Goal: Task Accomplishment & Management: Use online tool/utility

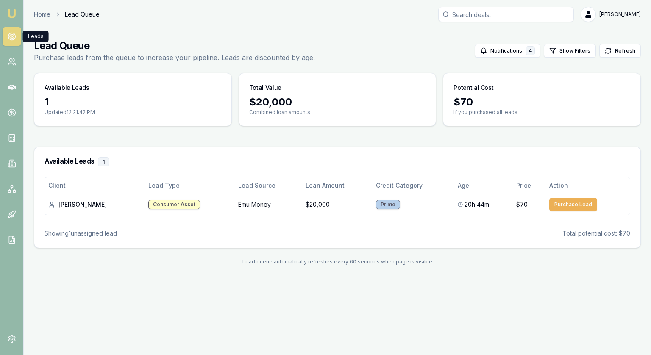
click at [12, 35] on icon at bounding box center [12, 36] width 8 height 8
click at [13, 64] on icon at bounding box center [10, 64] width 5 height 2
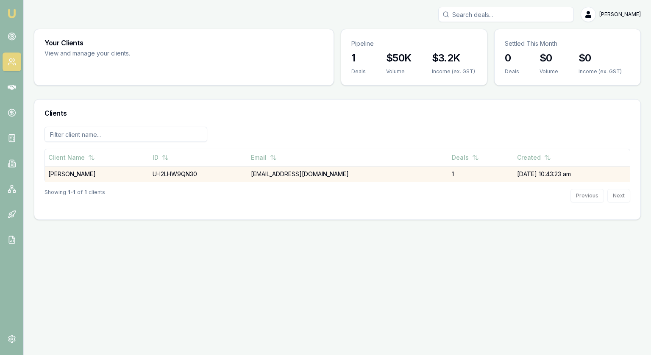
click at [80, 176] on td "[PERSON_NAME]" at bounding box center [97, 174] width 104 height 16
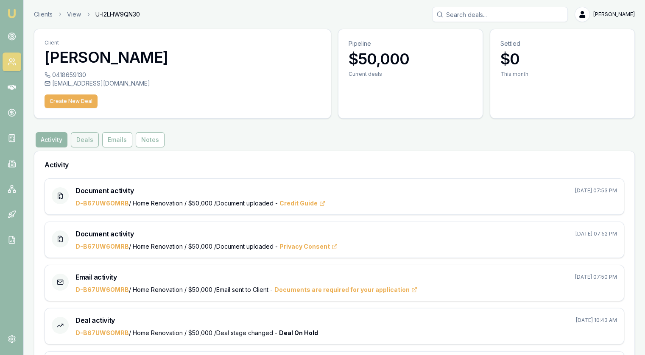
click at [81, 142] on button "Deals" at bounding box center [85, 139] width 28 height 15
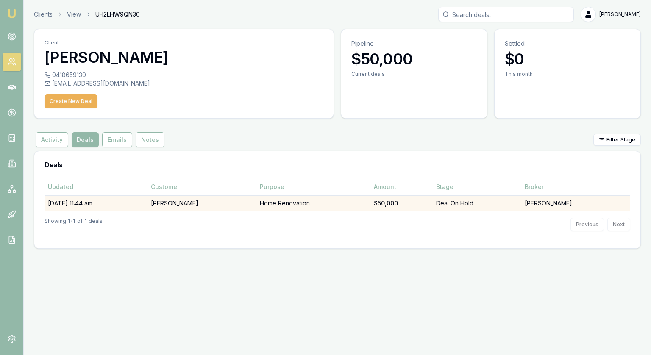
click at [371, 204] on td "$50,000" at bounding box center [402, 203] width 62 height 16
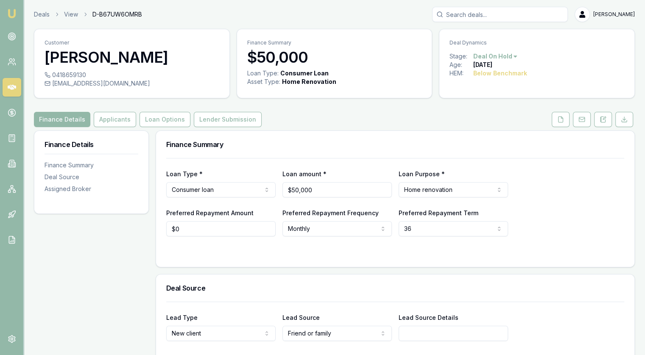
click at [506, 56] on html "Emu Broker Deals View D-B67UW6OMRB [PERSON_NAME] Toggle Menu Customer [PERSON_N…" at bounding box center [322, 177] width 645 height 355
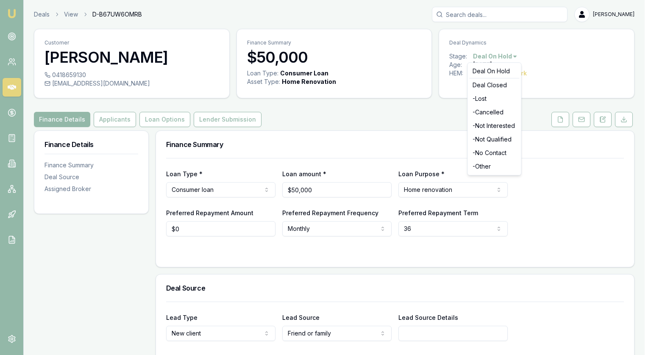
click at [554, 70] on html "Emu Broker Deals View D-B67UW6OMRB [PERSON_NAME] Toggle Menu Customer [PERSON_N…" at bounding box center [325, 177] width 651 height 355
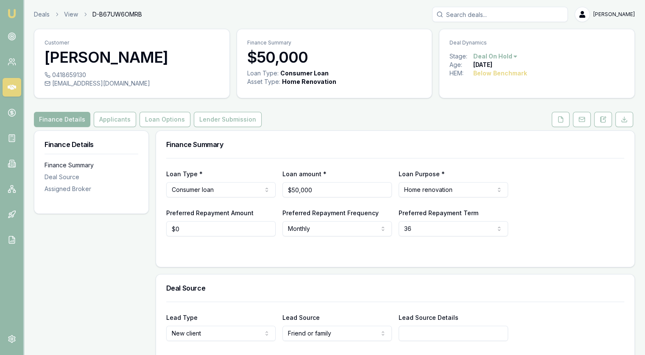
click at [59, 164] on div "Finance Summary" at bounding box center [92, 165] width 94 height 8
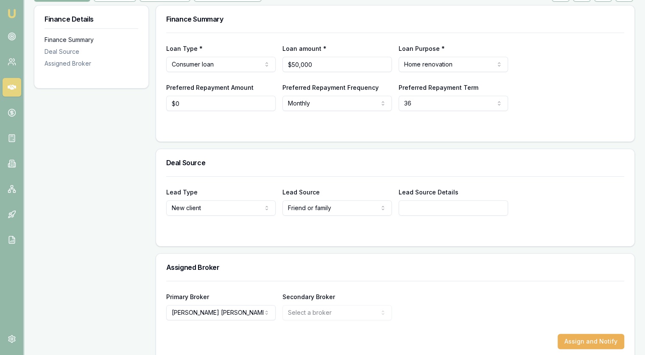
scroll to position [131, 0]
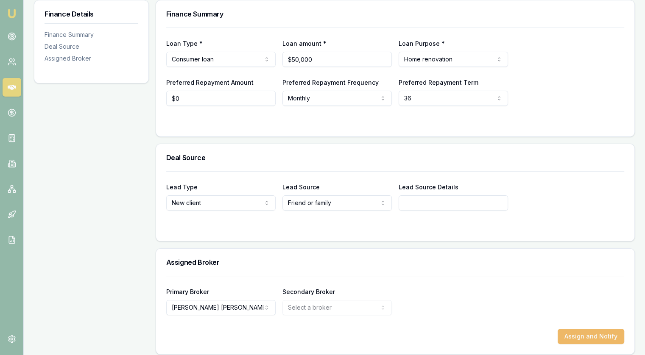
click at [596, 333] on button "Assign and Notify" at bounding box center [591, 336] width 67 height 15
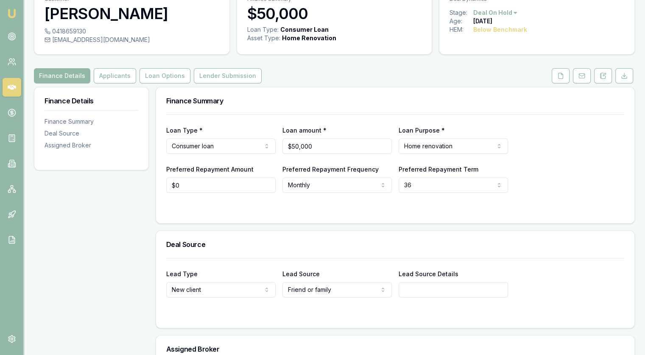
scroll to position [0, 0]
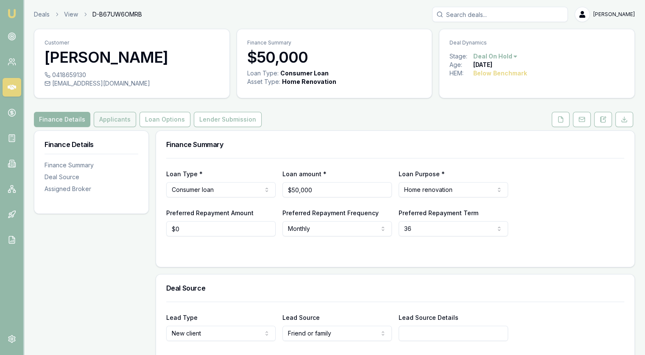
click at [102, 118] on button "Applicants" at bounding box center [115, 119] width 42 height 15
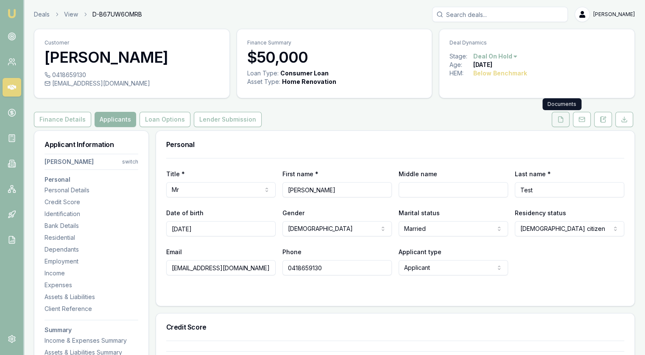
click at [565, 121] on button at bounding box center [561, 119] width 18 height 15
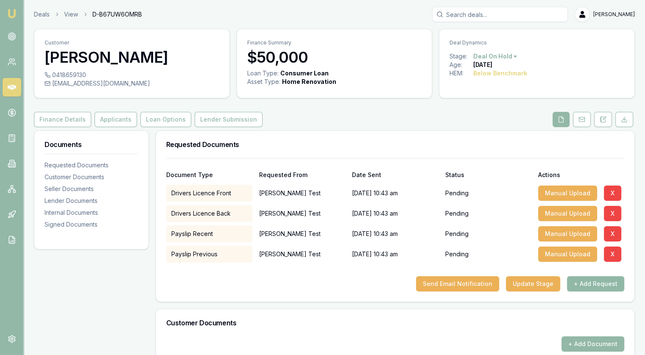
click at [616, 279] on button "+ Add Request" at bounding box center [595, 283] width 57 height 15
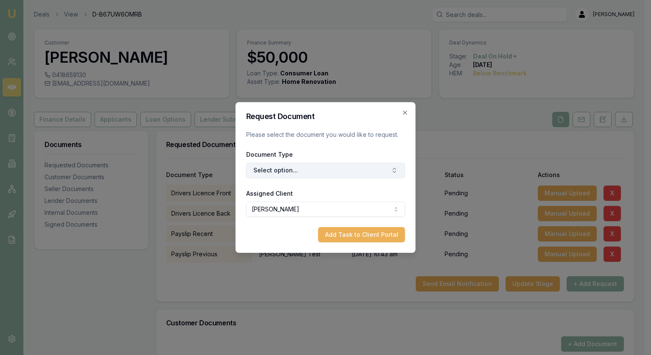
click at [284, 171] on button "Select option..." at bounding box center [325, 170] width 159 height 15
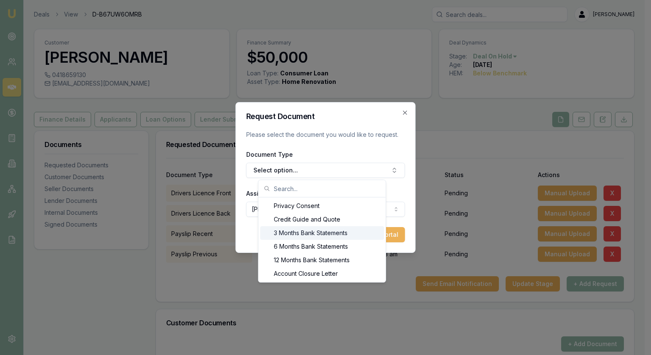
click at [292, 229] on div "3 Months Bank Statements" at bounding box center [322, 233] width 124 height 14
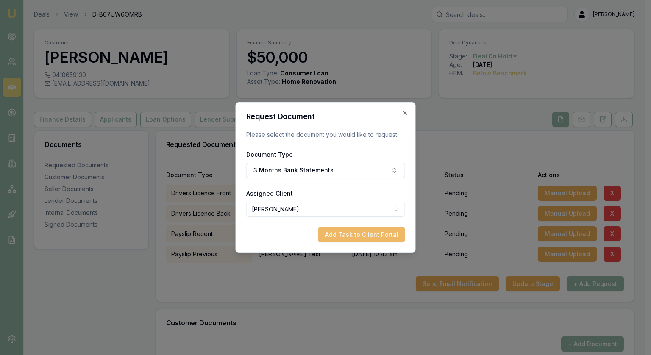
click at [388, 239] on button "Add Task to Client Portal" at bounding box center [361, 234] width 87 height 15
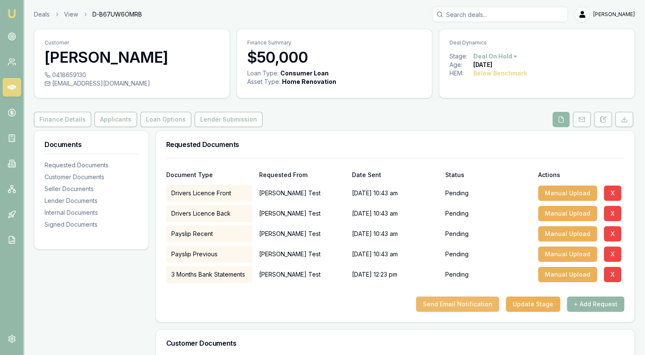
click at [472, 305] on button "Send Email Notification" at bounding box center [457, 304] width 83 height 15
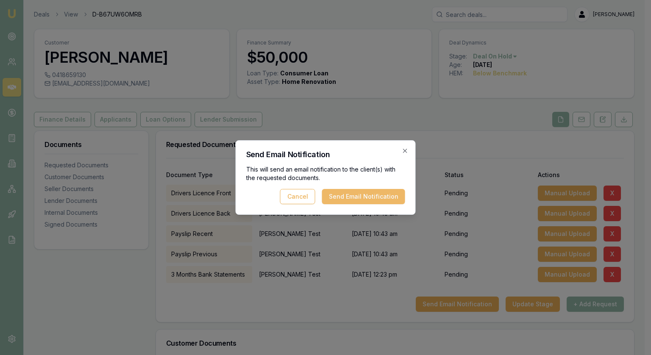
click at [356, 197] on button "Send Email Notification" at bounding box center [363, 196] width 83 height 15
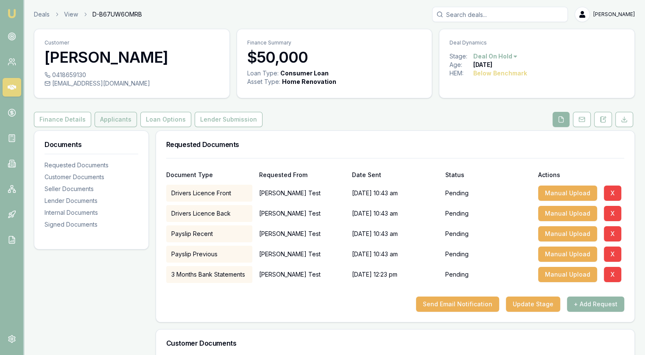
click at [105, 122] on button "Applicants" at bounding box center [116, 119] width 42 height 15
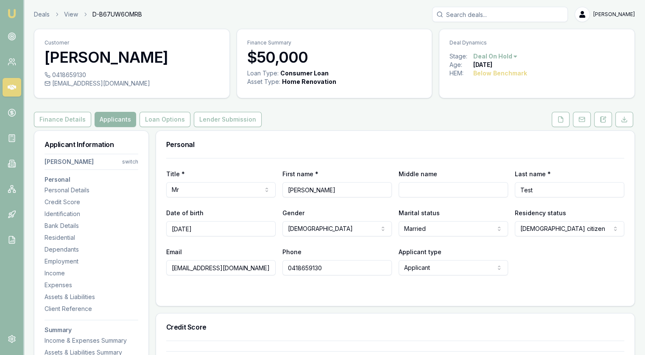
click at [298, 266] on input "0418659130" at bounding box center [336, 267] width 109 height 15
drag, startPoint x: 298, startPoint y: 266, endPoint x: 315, endPoint y: 184, distance: 83.7
click at [299, 265] on input "0418659130" at bounding box center [336, 267] width 109 height 15
click at [341, 247] on div "Phone [PHONE_NUMBER]" at bounding box center [336, 261] width 109 height 29
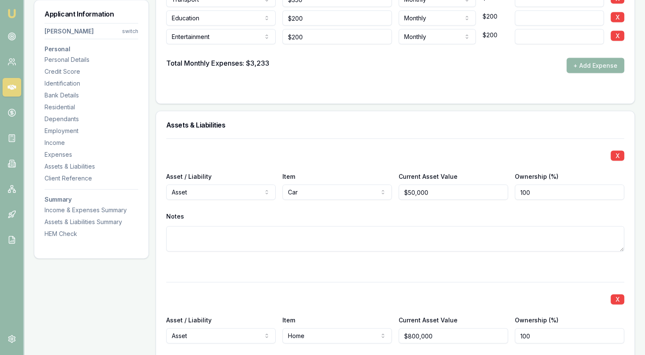
scroll to position [1823, 0]
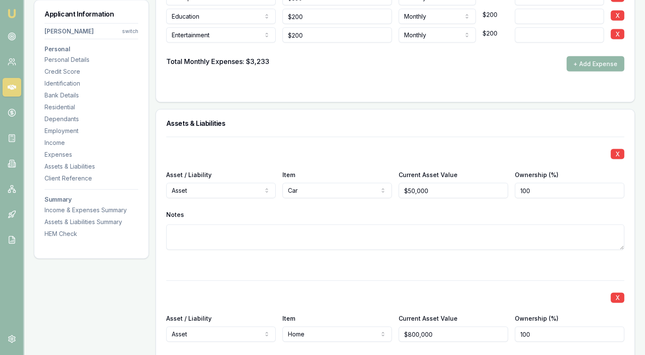
click at [232, 162] on div "X Asset / Liability Asset Asset Liability Item Car Home Car Boat Bike Caravan H…" at bounding box center [395, 204] width 458 height 134
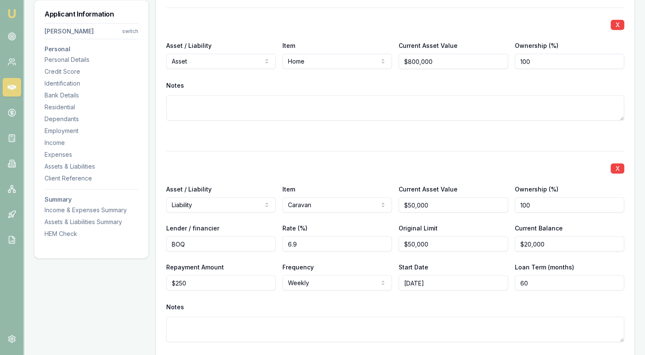
scroll to position [2120, 0]
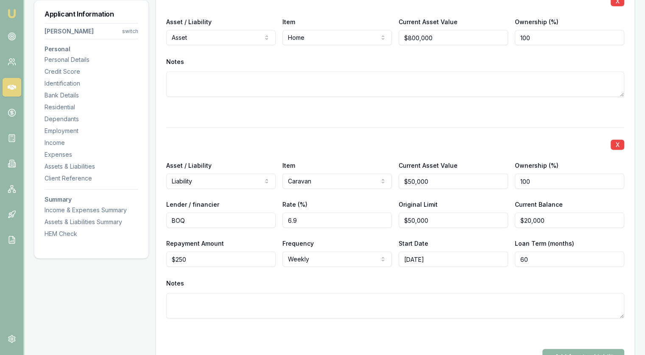
click at [617, 141] on button "X" at bounding box center [618, 145] width 14 height 10
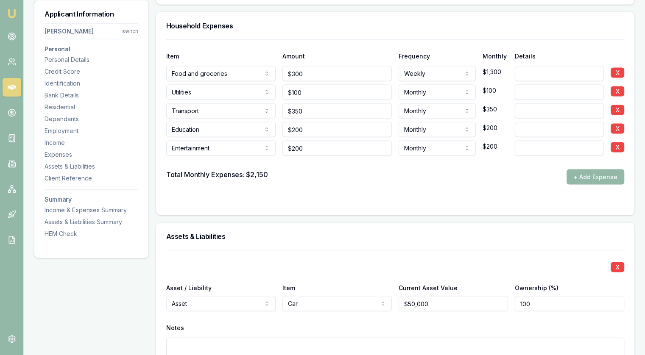
scroll to position [1645, 0]
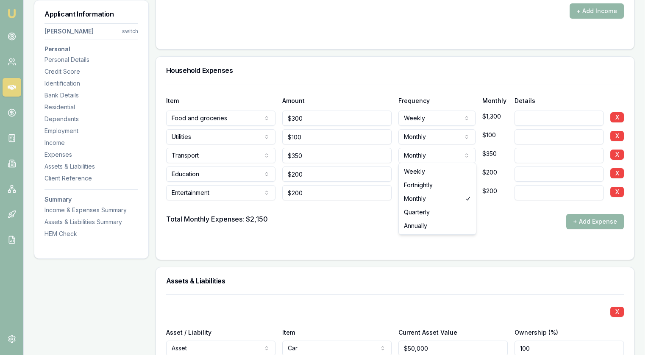
select select "FORTNIGHTLY"
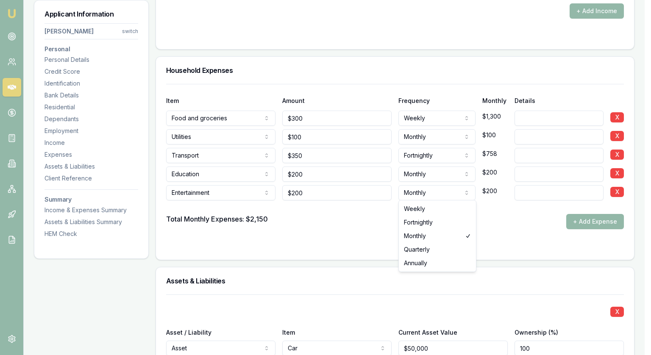
select select "FORTNIGHTLY"
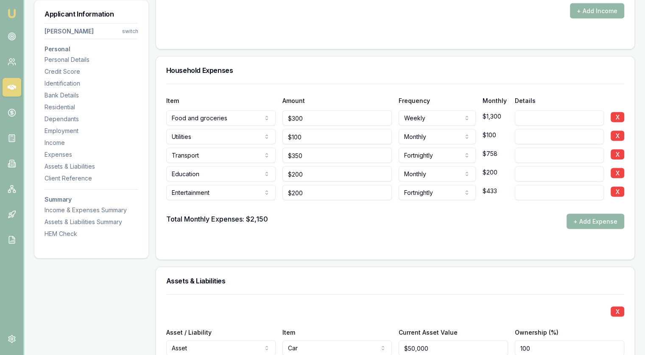
click at [403, 220] on div "Total Monthly Expenses: $2,150 + Add Expense" at bounding box center [395, 221] width 458 height 15
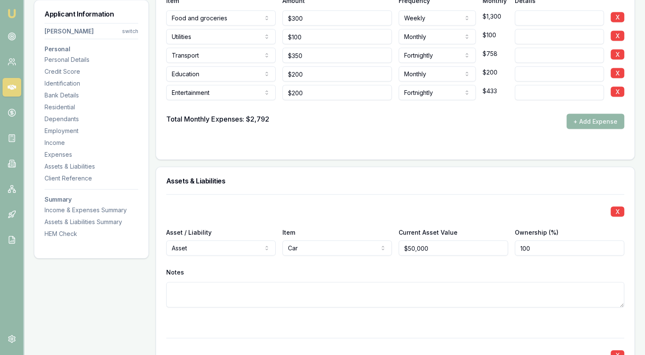
scroll to position [1688, 0]
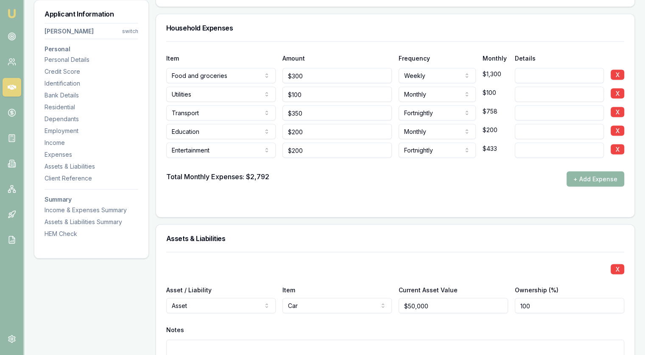
click at [605, 184] on button "+ Add Expense" at bounding box center [596, 179] width 58 height 15
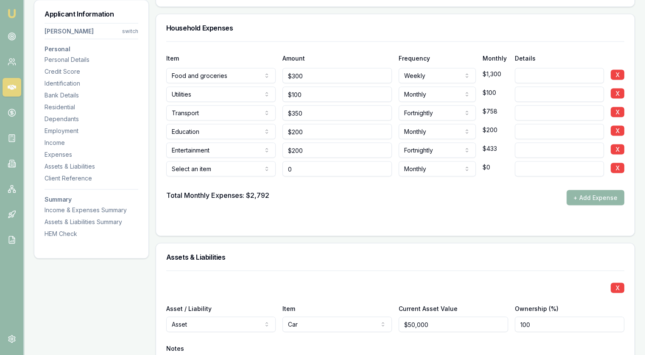
type input "$0"
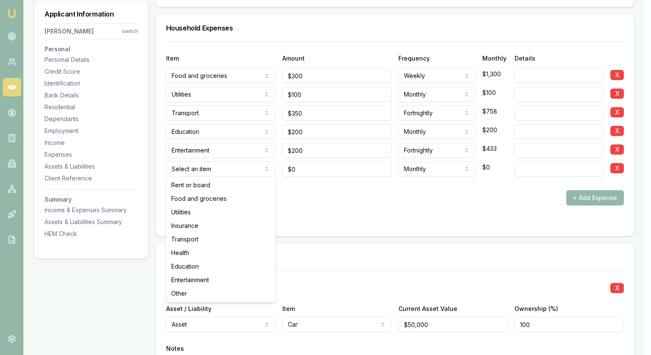
select select "HEALTH"
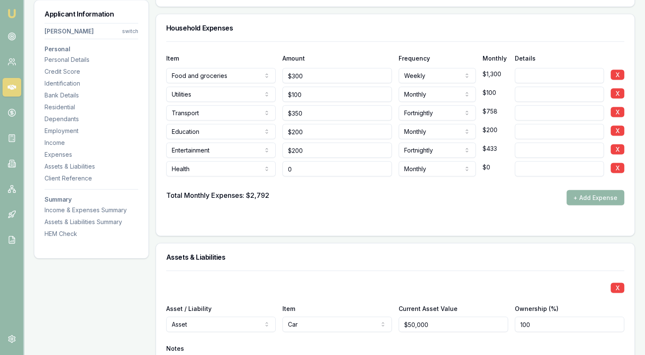
click at [304, 166] on input "0" at bounding box center [336, 169] width 109 height 15
type input "$400"
click at [438, 197] on div "Total Monthly Expenses: $2,792 + Add Expense" at bounding box center [395, 197] width 458 height 15
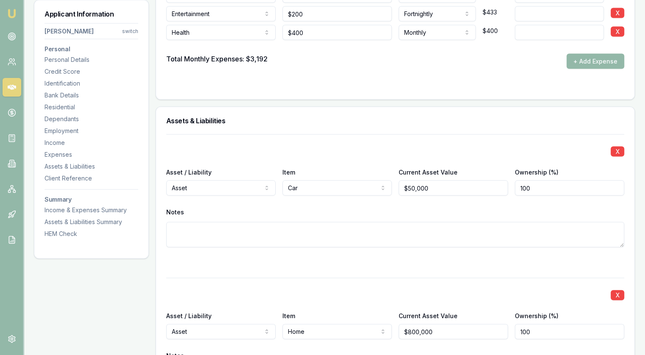
scroll to position [1664, 0]
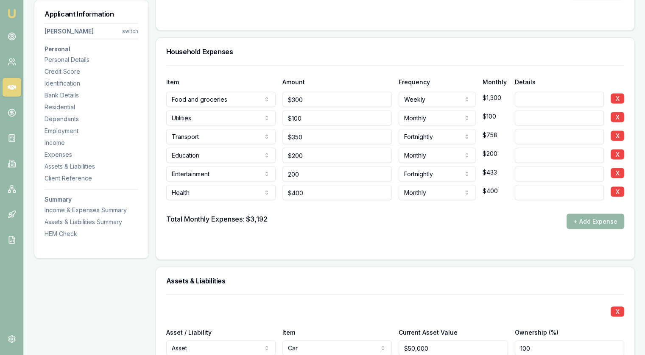
click at [332, 176] on input "200" at bounding box center [336, 174] width 109 height 15
click at [359, 172] on input "200" at bounding box center [336, 174] width 109 height 15
type input "$280"
click at [440, 226] on div "Total Monthly Expenses: $3,192 + Add Expense" at bounding box center [395, 221] width 458 height 15
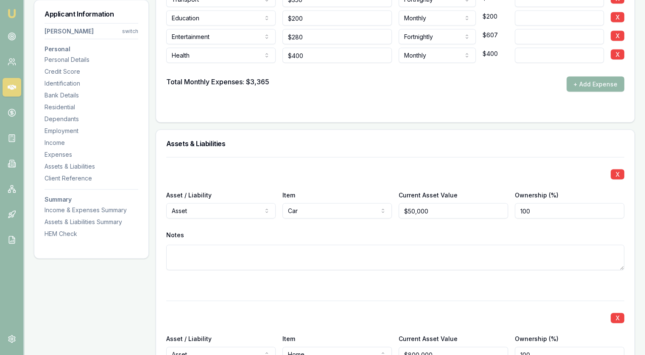
scroll to position [1622, 0]
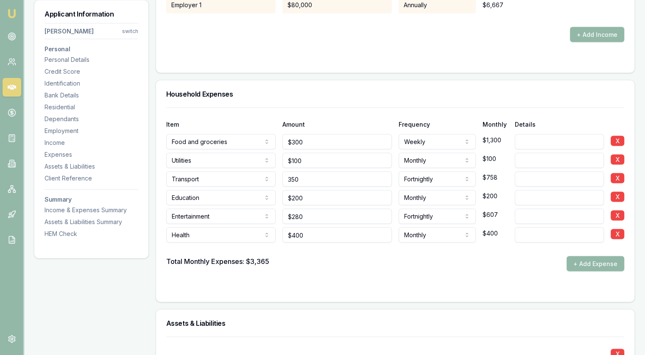
click at [304, 176] on input "350" at bounding box center [336, 179] width 109 height 15
type input "$450"
click at [399, 285] on div at bounding box center [395, 288] width 458 height 7
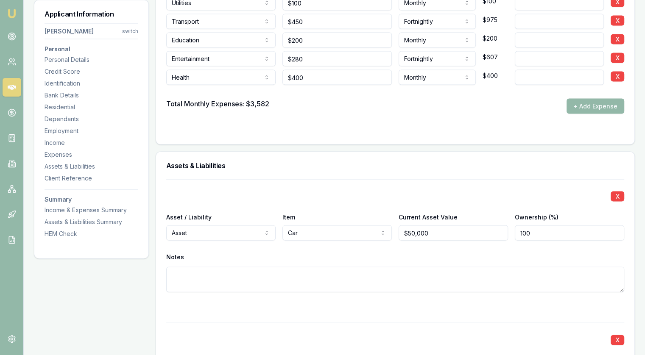
scroll to position [1706, 0]
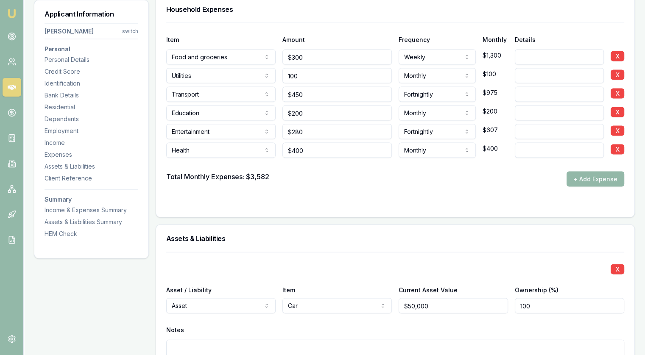
click at [310, 76] on input "100" at bounding box center [336, 75] width 109 height 15
type input "$200"
click at [373, 178] on div "Total Monthly Expenses: $3,582 + Add Expense" at bounding box center [395, 179] width 458 height 15
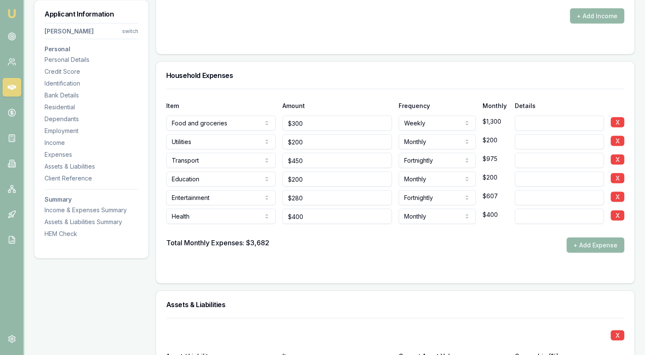
scroll to position [1579, 0]
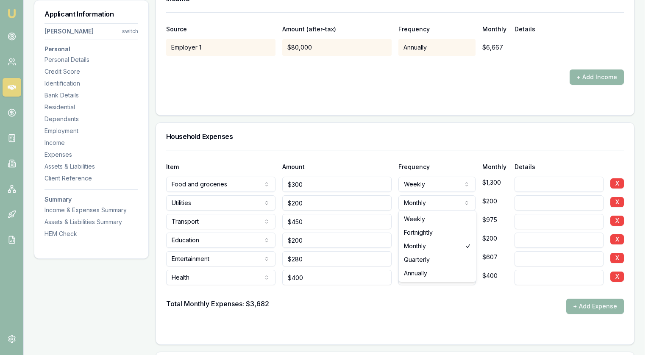
select select "FORTNIGHTLY"
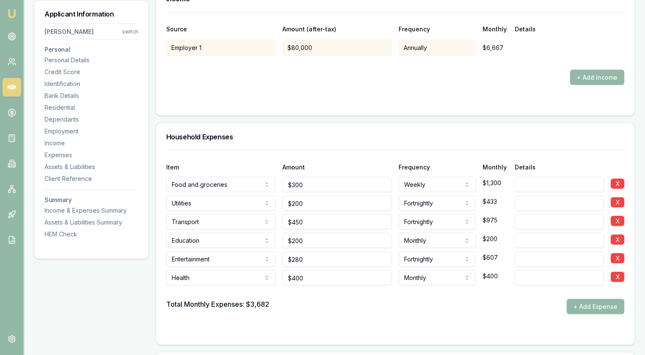
click at [384, 323] on form "Item Amount Frequency Monthly Details Food and groceries Rent or board Food and…" at bounding box center [395, 242] width 458 height 184
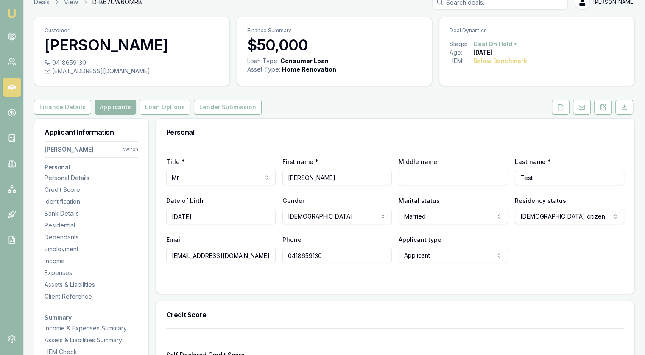
scroll to position [0, 0]
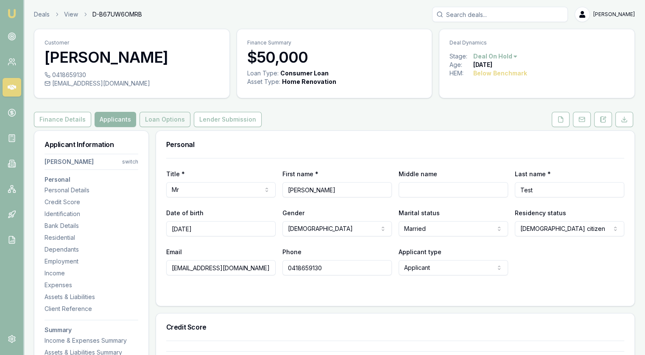
click at [168, 122] on button "Loan Options" at bounding box center [165, 119] width 51 height 15
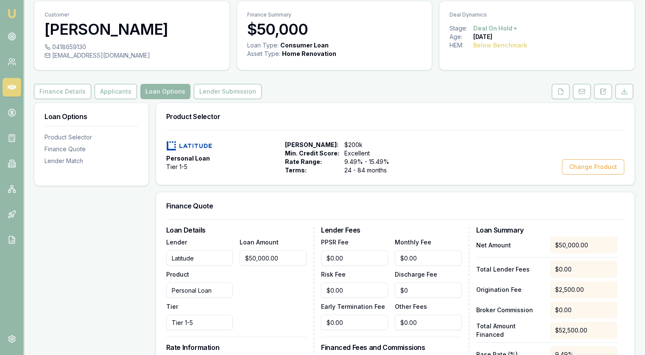
scroll to position [42, 0]
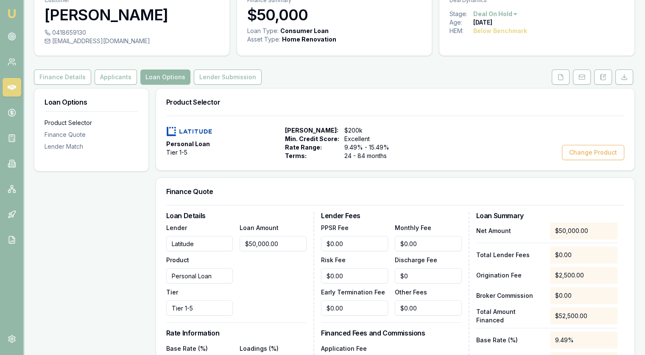
click at [67, 123] on div "Product Selector" at bounding box center [92, 123] width 94 height 8
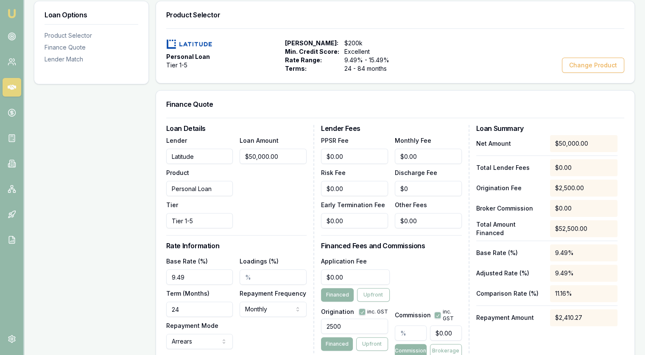
scroll to position [131, 0]
click at [603, 64] on button "Change Product" at bounding box center [593, 64] width 62 height 15
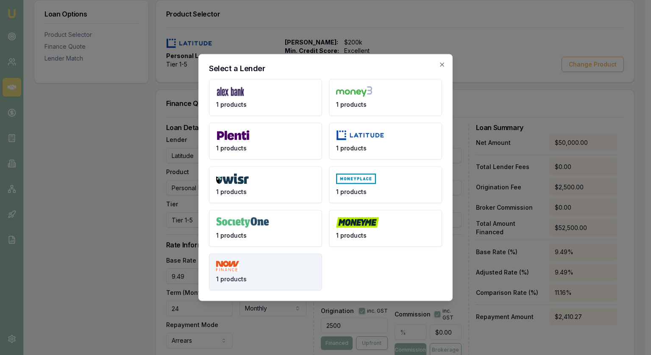
click at [259, 286] on button "1 products" at bounding box center [265, 272] width 113 height 37
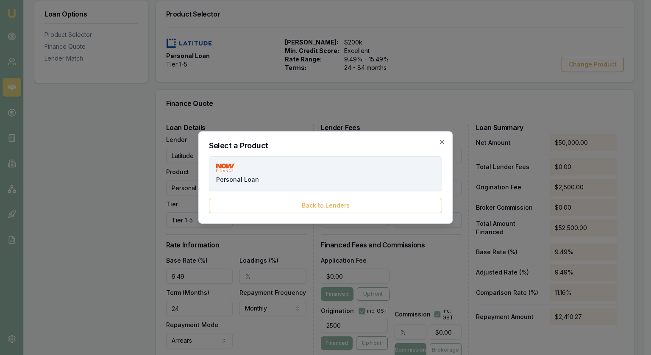
click at [249, 173] on button "Personal Loan" at bounding box center [325, 173] width 233 height 35
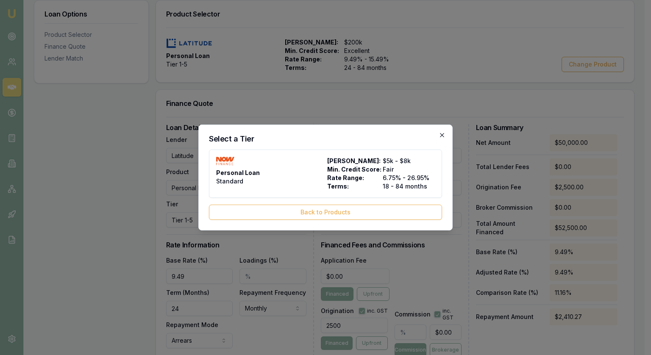
click at [443, 134] on icon "button" at bounding box center [442, 135] width 7 height 7
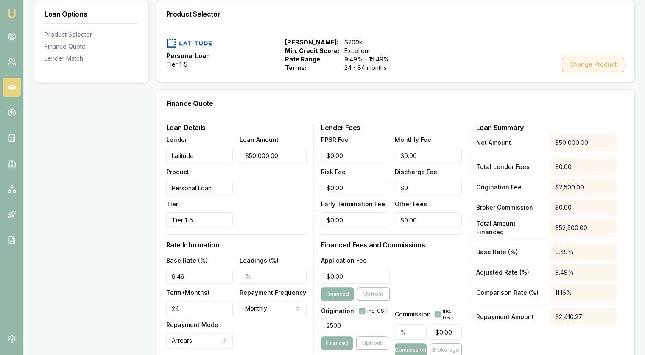
click at [611, 64] on button "Change Product" at bounding box center [593, 64] width 62 height 15
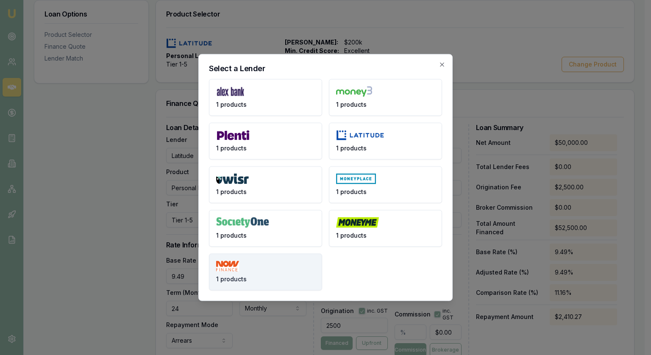
click at [238, 274] on button "1 products" at bounding box center [265, 272] width 113 height 37
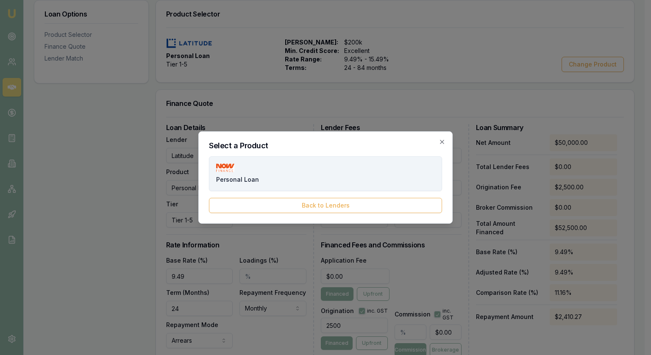
click at [235, 181] on span "Personal Loan" at bounding box center [237, 180] width 43 height 8
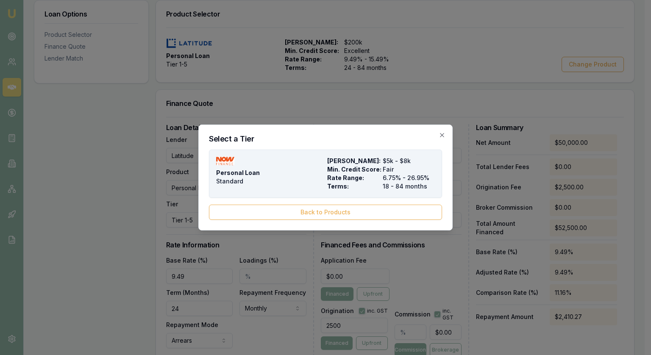
click at [237, 177] on span "Standard" at bounding box center [229, 181] width 27 height 8
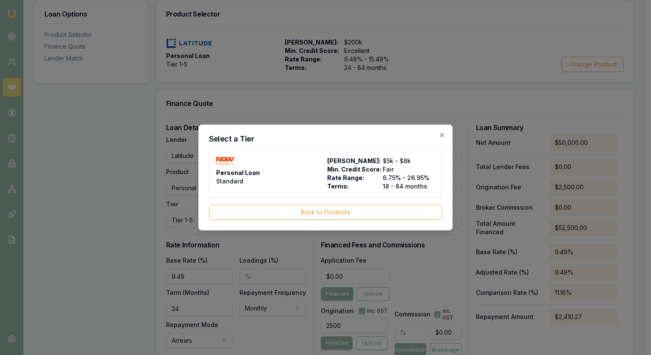
type input "NOW Finance"
type input "Standard"
type input "6.75"
type input "18"
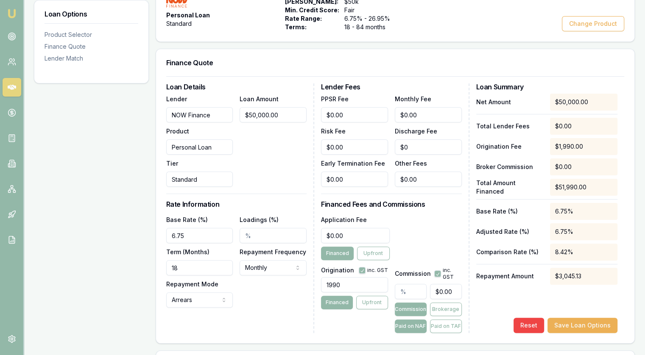
scroll to position [173, 0]
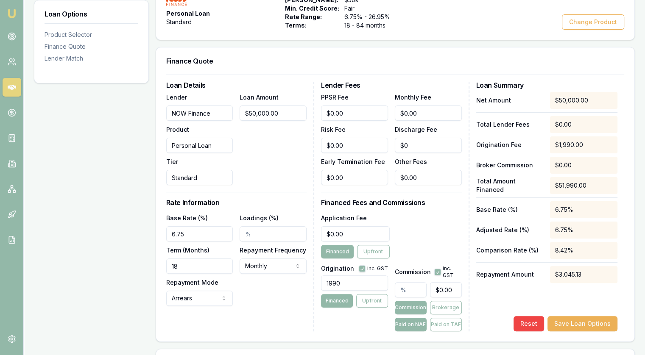
click at [343, 283] on input "1990" at bounding box center [354, 283] width 67 height 15
click at [360, 284] on input "1990" at bounding box center [354, 283] width 67 height 15
type input "990.00"
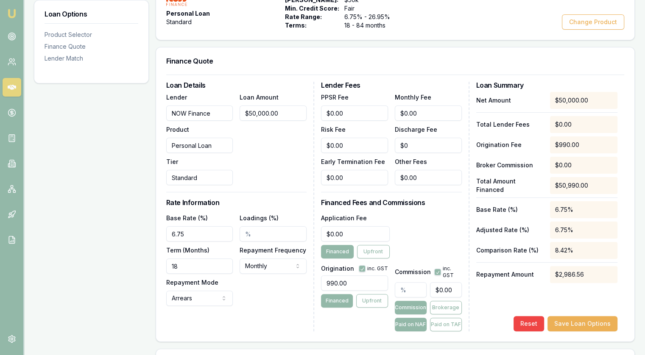
click at [332, 326] on div "Origination inc. GST 990.00 Financed Upfront" at bounding box center [354, 297] width 67 height 70
click at [444, 291] on input "0" at bounding box center [446, 289] width 32 height 15
type input "$0.00"
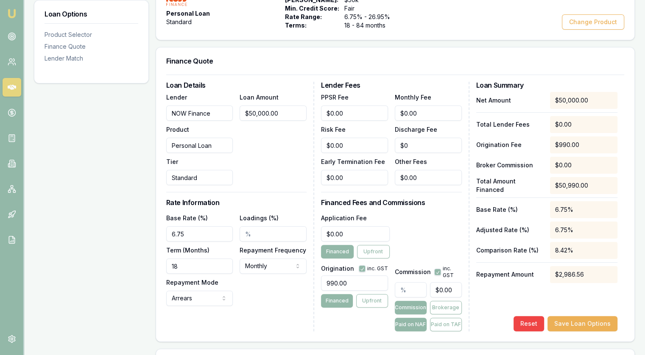
click at [405, 291] on input "text" at bounding box center [411, 289] width 32 height 15
type input "3"
type input "$1,500.00"
type input "$0.00"
type input "2"
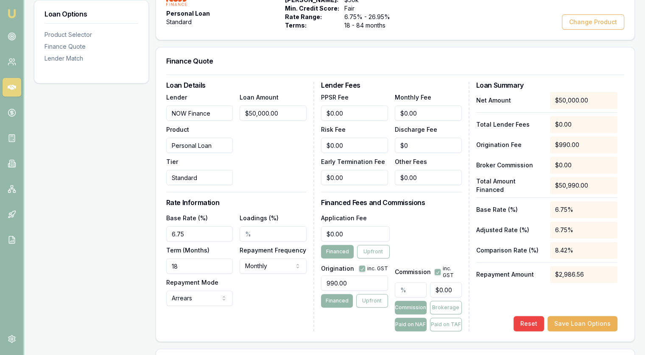
type input "$1,000.00"
type input "2.00%"
click at [324, 325] on div "Origination inc. GST 990.00 Financed Upfront" at bounding box center [354, 297] width 67 height 70
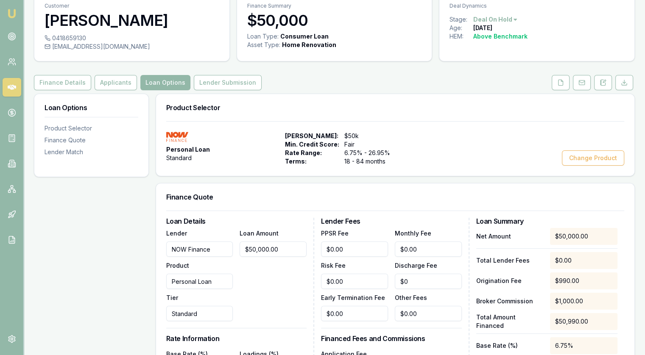
scroll to position [0, 0]
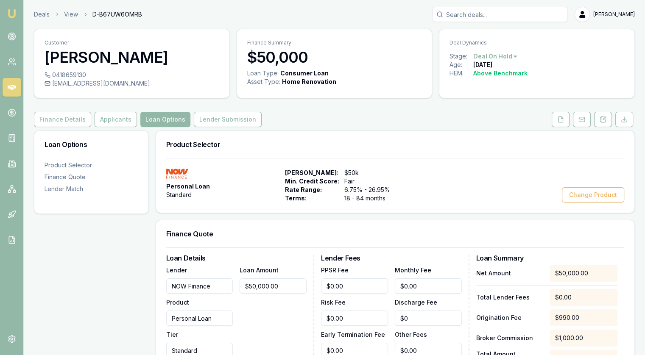
click at [246, 174] on div "Personal Loan Standard" at bounding box center [223, 186] width 115 height 34
click at [371, 184] on span "Fair" at bounding box center [372, 181] width 56 height 8
click at [336, 191] on span "Rate Range:" at bounding box center [312, 190] width 54 height 8
click at [577, 198] on button "Change Product" at bounding box center [593, 194] width 62 height 15
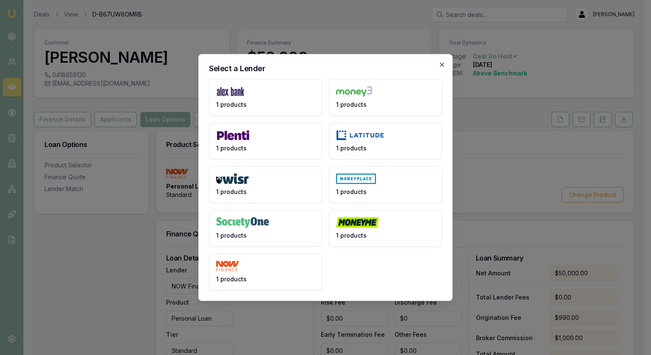
click at [445, 65] on icon "button" at bounding box center [442, 64] width 7 height 7
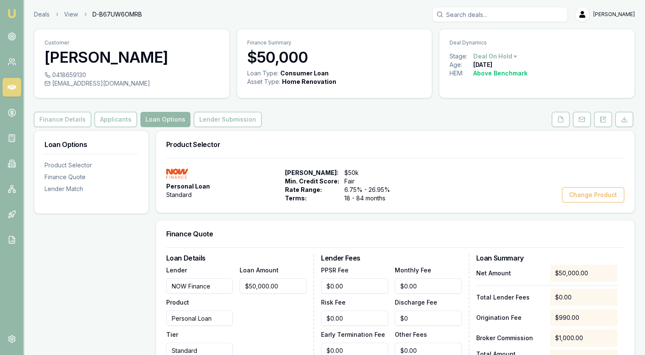
drag, startPoint x: 187, startPoint y: 201, endPoint x: 173, endPoint y: 190, distance: 17.5
click at [185, 199] on div "Personal Loan Standard" at bounding box center [223, 186] width 115 height 34
click at [173, 189] on span "Personal Loan" at bounding box center [188, 186] width 44 height 8
click at [175, 173] on img at bounding box center [177, 174] width 22 height 10
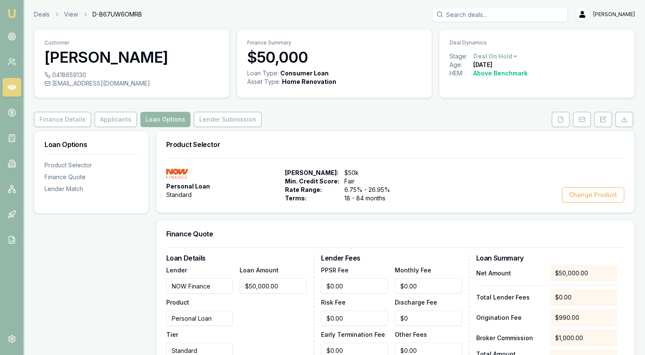
click at [233, 176] on div "Personal Loan Standard" at bounding box center [223, 186] width 115 height 34
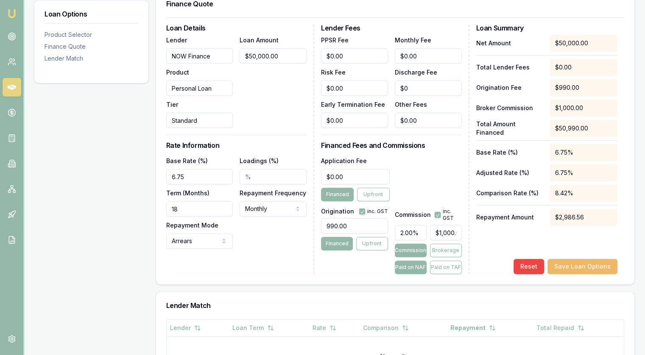
scroll to position [211, 0]
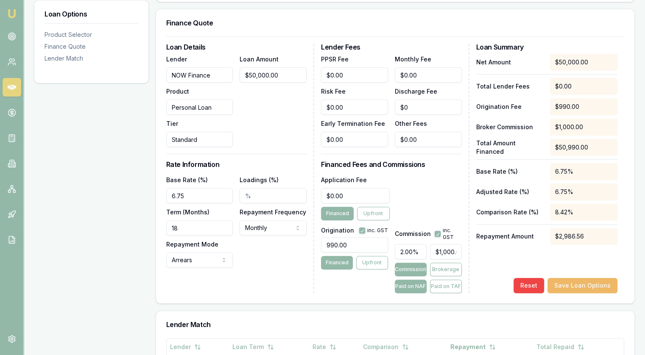
click at [585, 287] on button "Save Loan Options" at bounding box center [582, 285] width 70 height 15
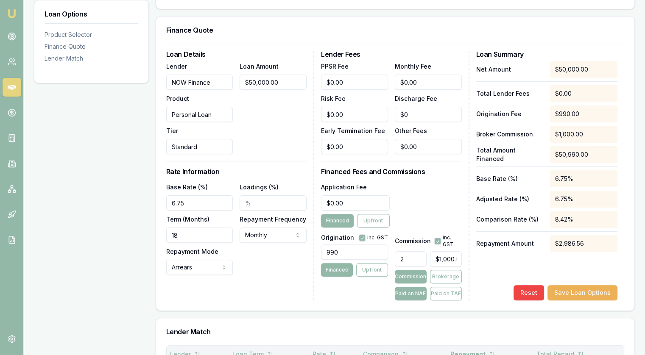
scroll to position [296, 0]
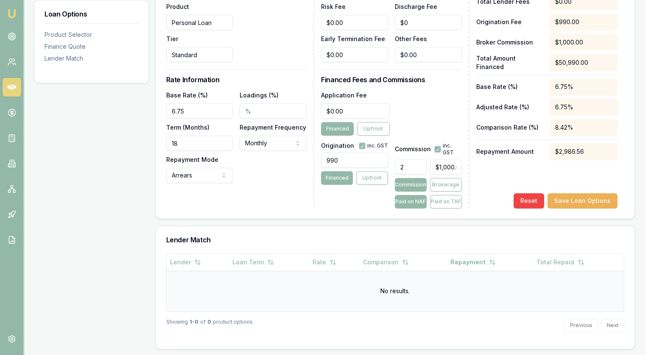
click at [369, 295] on td "No results." at bounding box center [395, 291] width 457 height 41
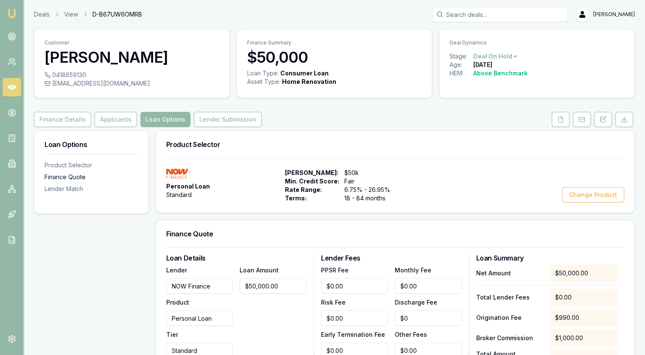
click at [73, 177] on div "Finance Quote" at bounding box center [92, 177] width 94 height 8
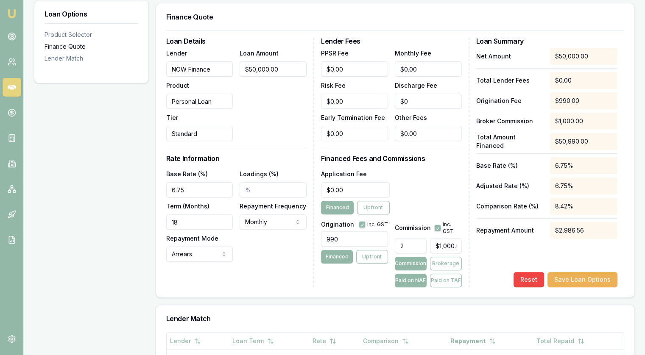
scroll to position [220, 0]
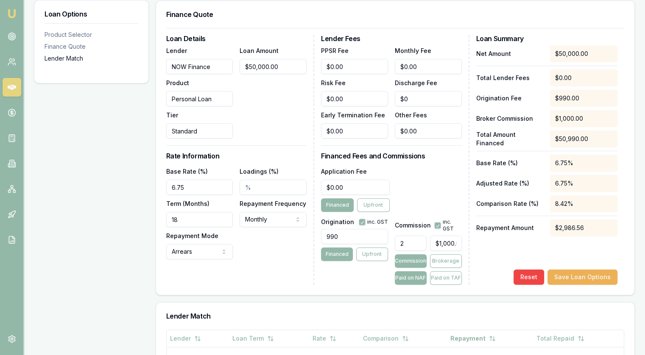
click at [71, 58] on div "Lender Match" at bounding box center [92, 58] width 94 height 8
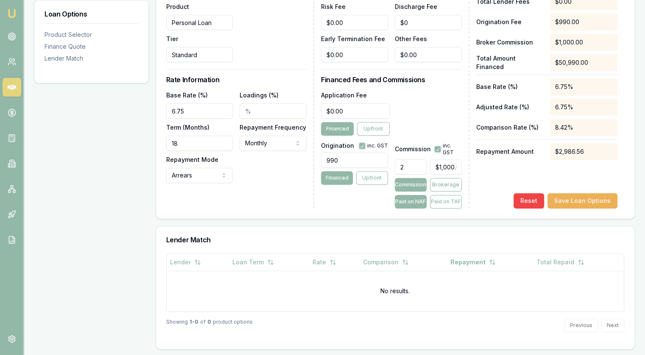
scroll to position [0, 0]
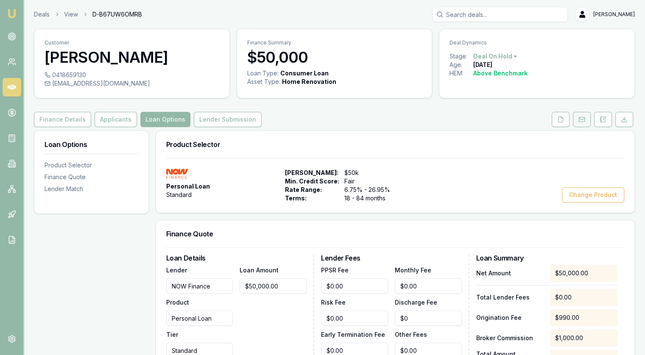
click at [584, 120] on icon at bounding box center [581, 119] width 7 height 7
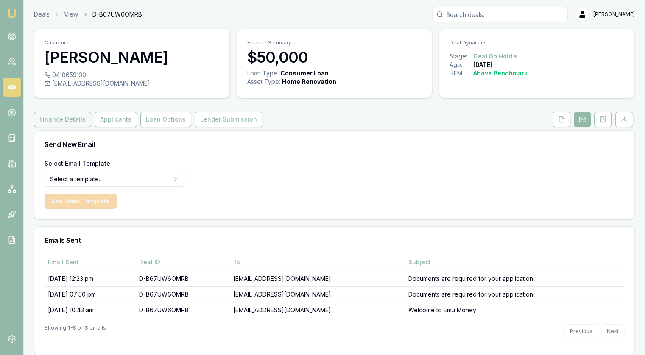
click at [70, 120] on button "Finance Details" at bounding box center [62, 119] width 57 height 15
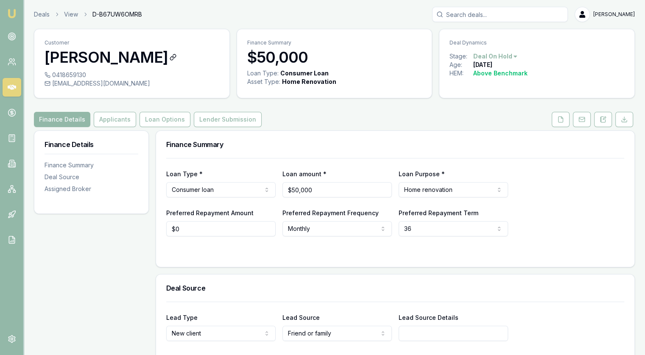
click at [70, 55] on h3 "[PERSON_NAME]" at bounding box center [132, 57] width 175 height 17
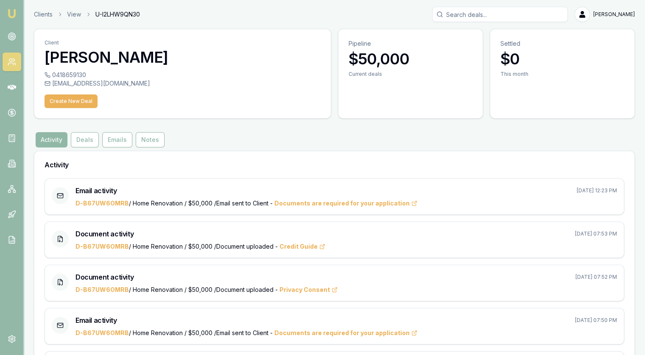
click at [53, 140] on button "Activity" at bounding box center [52, 139] width 32 height 15
click at [76, 141] on button "Deals" at bounding box center [85, 139] width 28 height 15
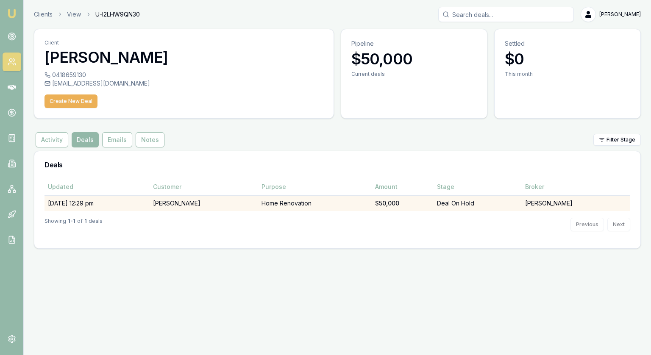
click at [77, 202] on td "[DATE] 12:29 pm" at bounding box center [97, 203] width 105 height 16
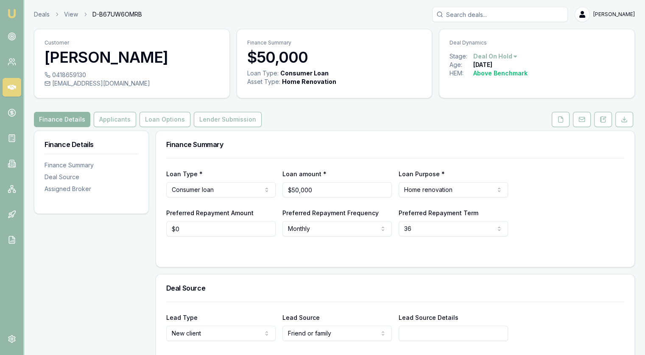
click at [68, 118] on button "Finance Details" at bounding box center [62, 119] width 56 height 15
click at [446, 194] on html "Emu Broker Deals View D-B67UW6OMRB [PERSON_NAME] Toggle Menu Customer [PERSON_N…" at bounding box center [322, 177] width 645 height 355
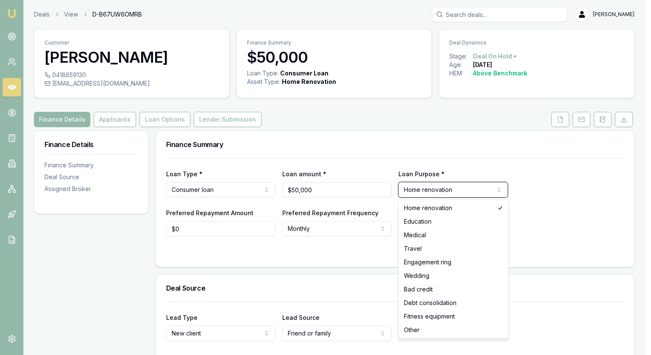
click at [541, 190] on html "Emu Broker Deals View D-B67UW6OMRB [PERSON_NAME] Toggle Menu Customer [PERSON_N…" at bounding box center [325, 177] width 651 height 355
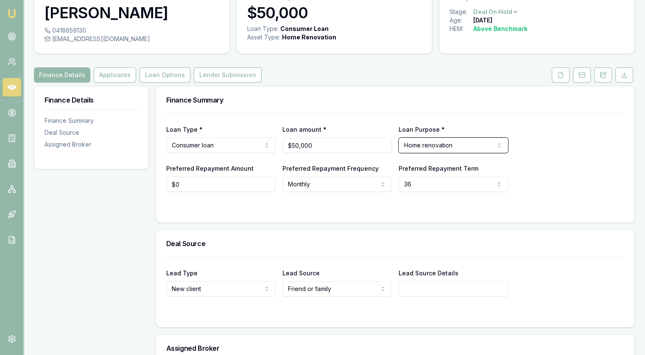
scroll to position [127, 0]
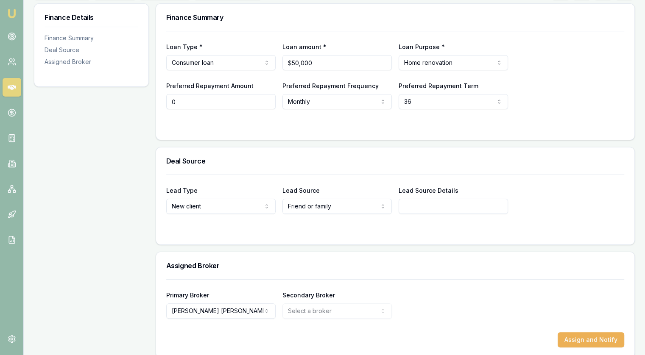
click at [199, 100] on input "0" at bounding box center [220, 101] width 109 height 15
type input "$600"
click at [342, 138] on div "Loan Type * Consumer loan Consumer loan Consumer asset Commercial loan Commerci…" at bounding box center [395, 85] width 478 height 109
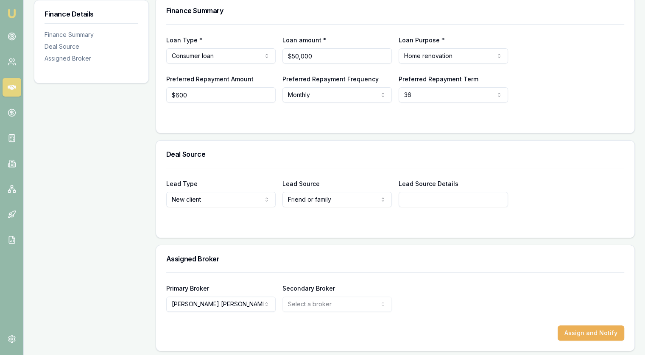
scroll to position [136, 0]
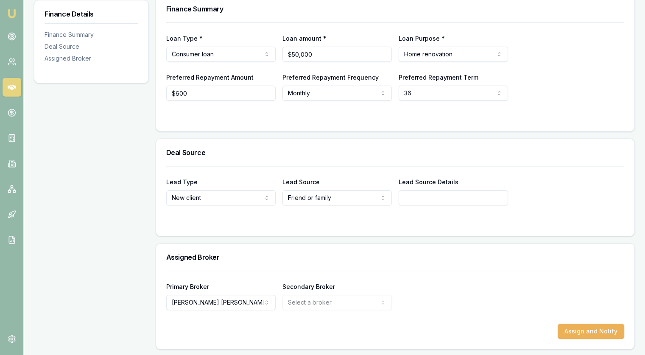
click at [315, 197] on html "Emu Broker Deals View D-B67UW6OMRB [PERSON_NAME] Toggle Menu Customer [PERSON_N…" at bounding box center [322, 41] width 645 height 355
click at [314, 220] on html "Emu Broker Deals View D-B67UW6OMRB [PERSON_NAME] Toggle Menu Customer [PERSON_N…" at bounding box center [322, 41] width 645 height 355
click at [584, 332] on button "Assign and Notify" at bounding box center [591, 331] width 67 height 15
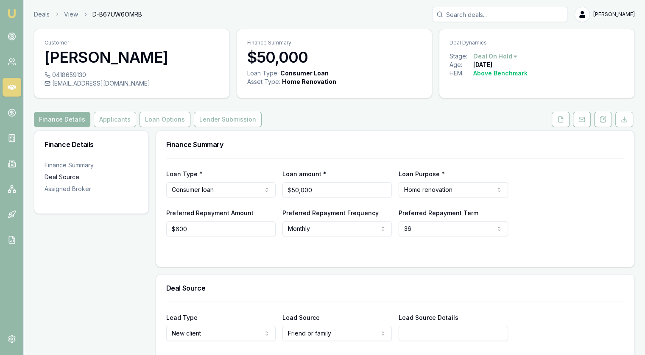
click at [69, 174] on div "Deal Source" at bounding box center [92, 177] width 94 height 8
click at [69, 187] on div "Assigned Broker" at bounding box center [92, 189] width 94 height 8
click at [102, 118] on button "Applicants" at bounding box center [115, 119] width 42 height 15
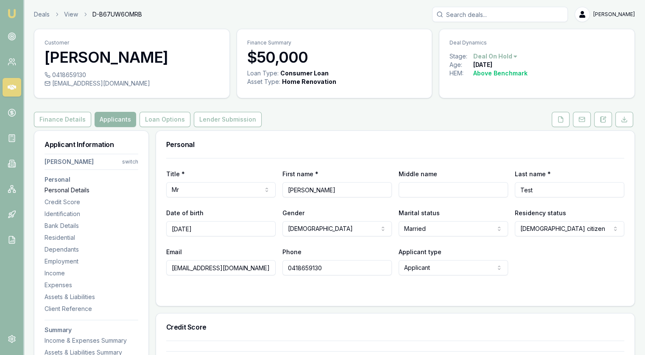
click at [59, 193] on div "Personal Details" at bounding box center [92, 190] width 94 height 8
click at [556, 118] on button at bounding box center [561, 119] width 18 height 15
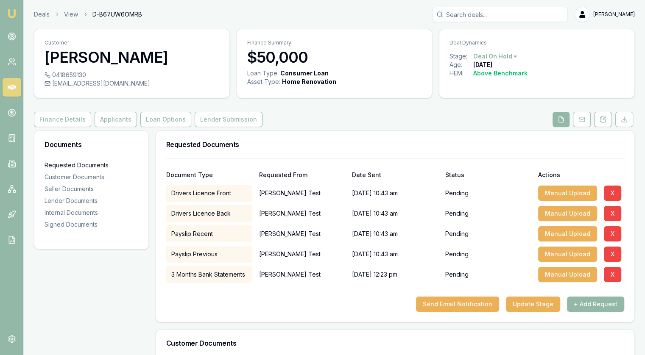
click at [78, 164] on div "Requested Documents" at bounding box center [92, 165] width 94 height 8
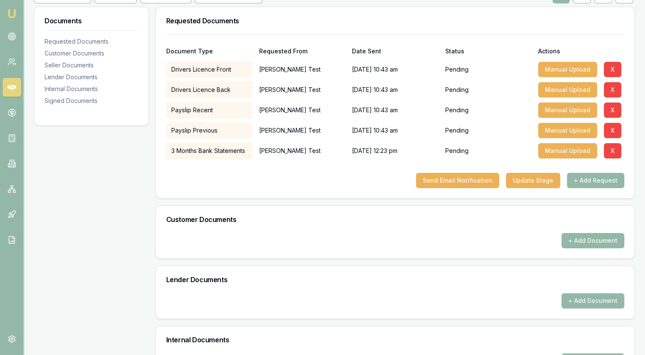
scroll to position [131, 0]
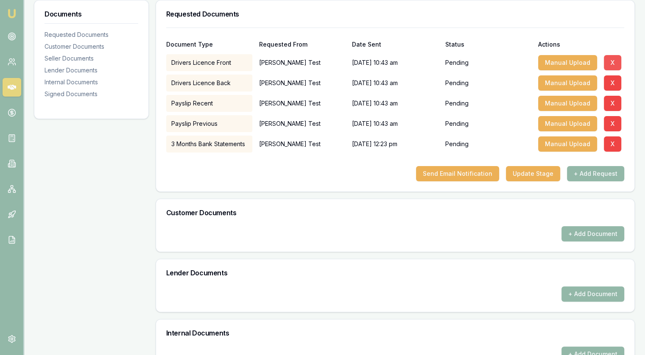
click at [614, 61] on button "X" at bounding box center [612, 62] width 17 height 15
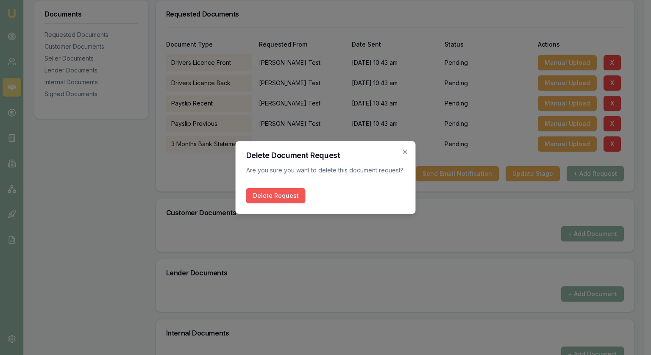
click at [279, 195] on button "Delete Request" at bounding box center [275, 195] width 59 height 15
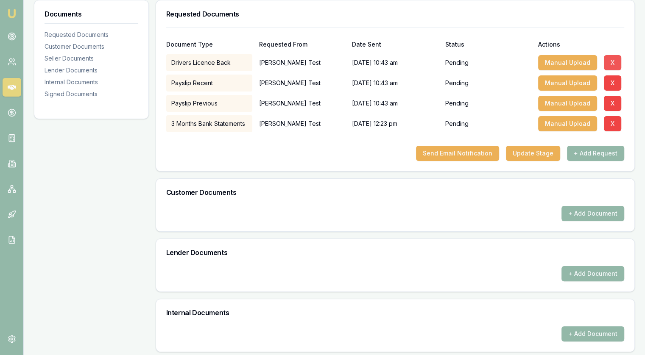
click at [611, 63] on button "X" at bounding box center [612, 62] width 17 height 15
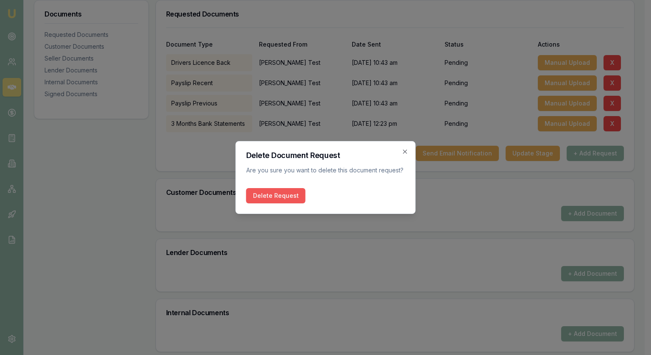
click at [290, 196] on button "Delete Request" at bounding box center [275, 195] width 59 height 15
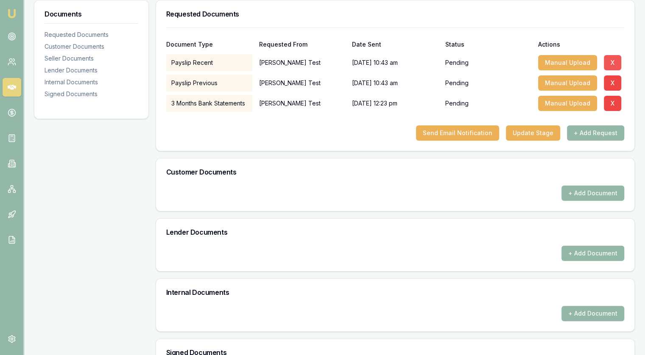
click at [613, 58] on button "X" at bounding box center [612, 62] width 17 height 15
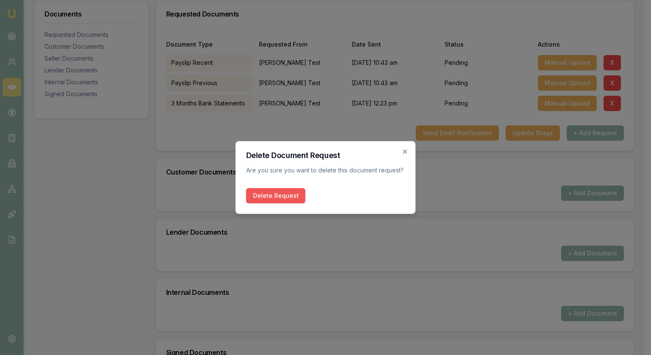
click at [270, 197] on button "Delete Request" at bounding box center [275, 195] width 59 height 15
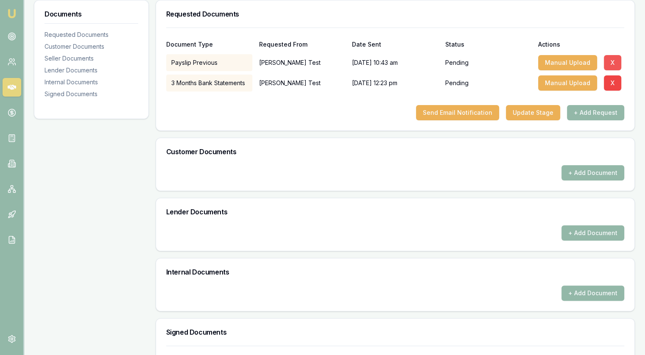
click at [608, 61] on button "X" at bounding box center [612, 62] width 17 height 15
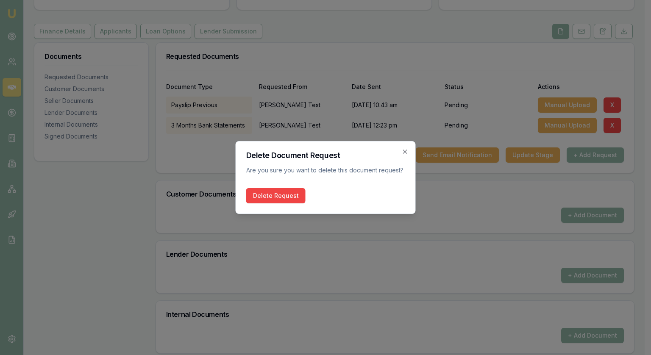
scroll to position [88, 0]
click at [276, 199] on button "Delete Request" at bounding box center [275, 195] width 59 height 15
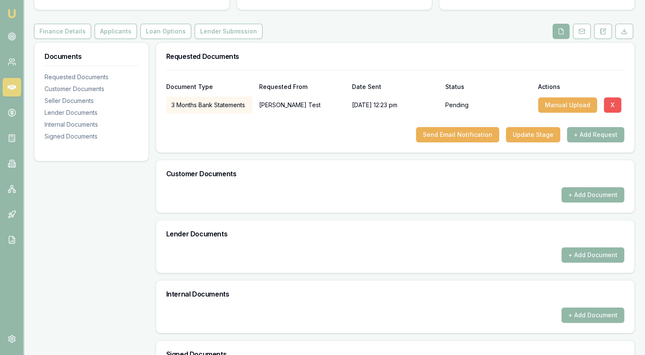
click at [611, 109] on button "X" at bounding box center [612, 105] width 17 height 15
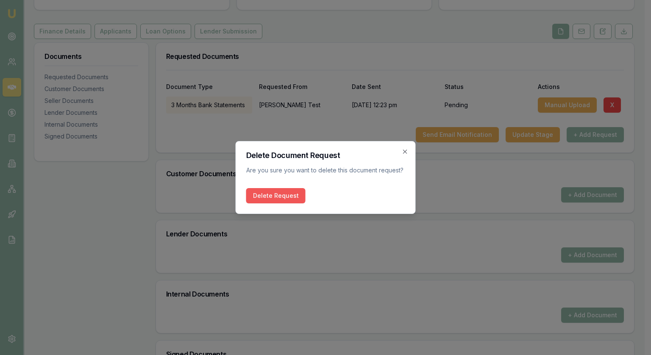
click at [276, 195] on button "Delete Request" at bounding box center [275, 195] width 59 height 15
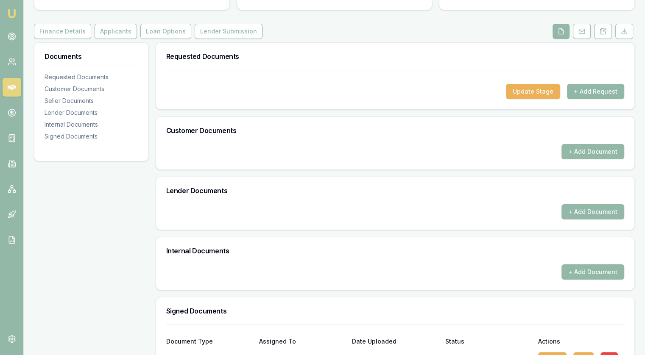
click at [593, 91] on button "+ Add Request" at bounding box center [595, 91] width 57 height 15
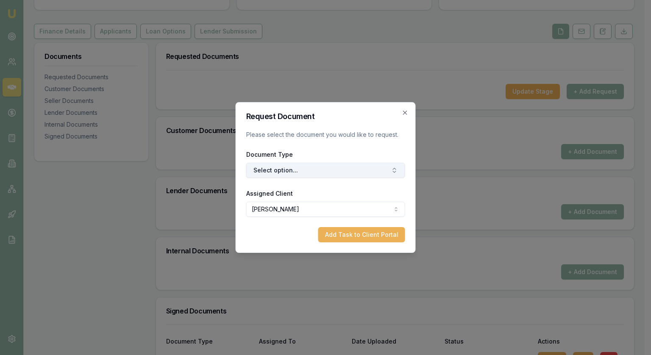
click at [289, 177] on button "Select option..." at bounding box center [325, 170] width 159 height 15
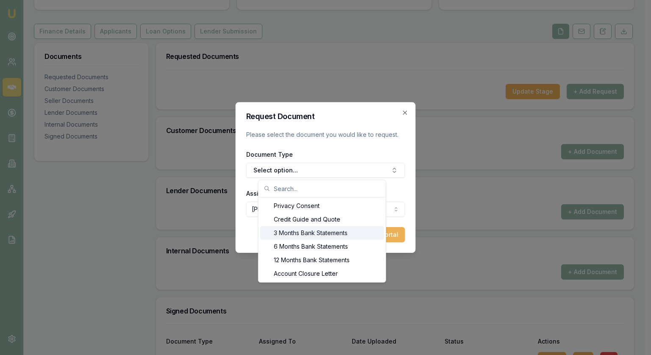
click at [288, 234] on div "3 Months Bank Statements" at bounding box center [322, 233] width 124 height 14
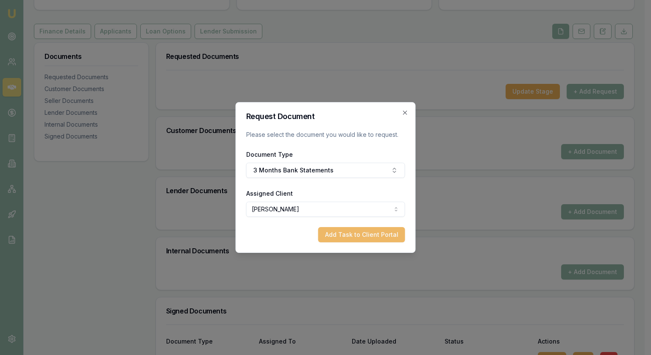
click at [371, 239] on button "Add Task to Client Portal" at bounding box center [361, 234] width 87 height 15
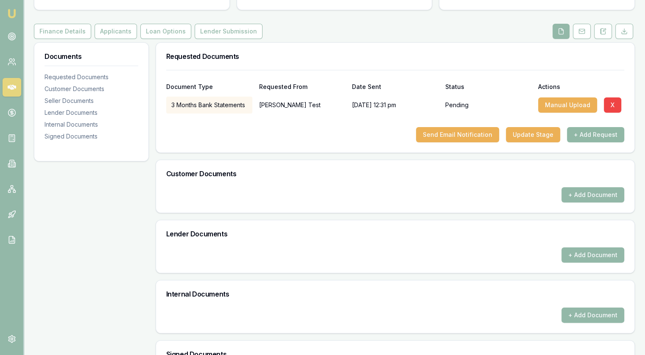
click at [597, 128] on button "+ Add Request" at bounding box center [595, 134] width 57 height 15
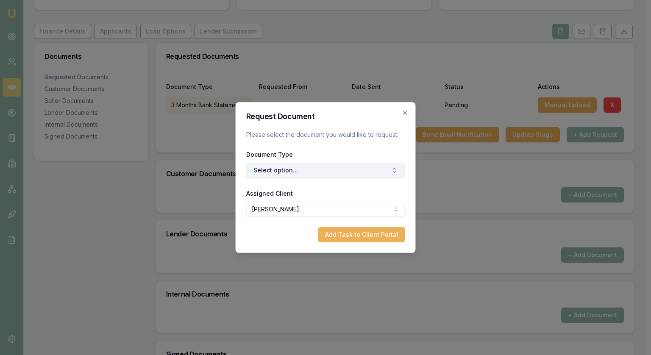
click at [268, 176] on button "Select option..." at bounding box center [325, 170] width 159 height 15
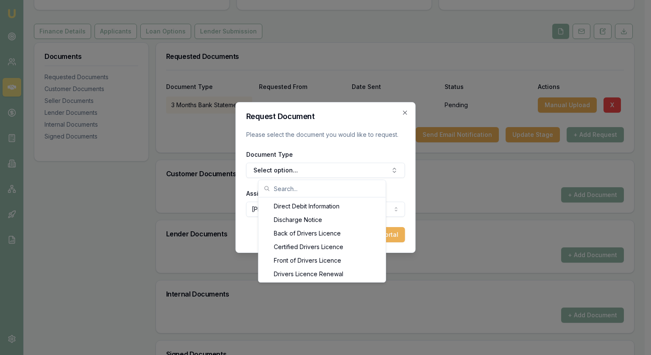
scroll to position [414, 0]
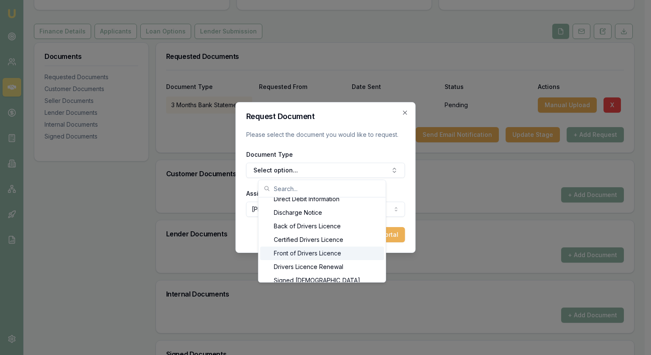
click at [305, 251] on div "Front of Drivers Licence" at bounding box center [322, 254] width 124 height 14
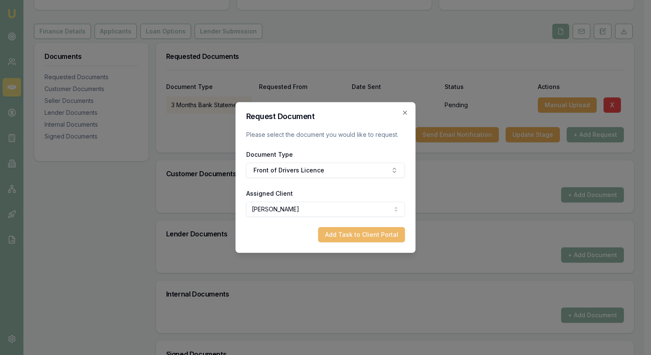
click at [361, 235] on button "Add Task to Client Portal" at bounding box center [361, 234] width 87 height 15
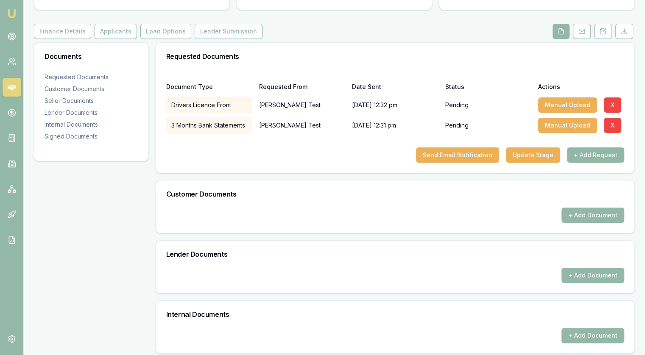
click at [599, 157] on button "+ Add Request" at bounding box center [595, 155] width 57 height 15
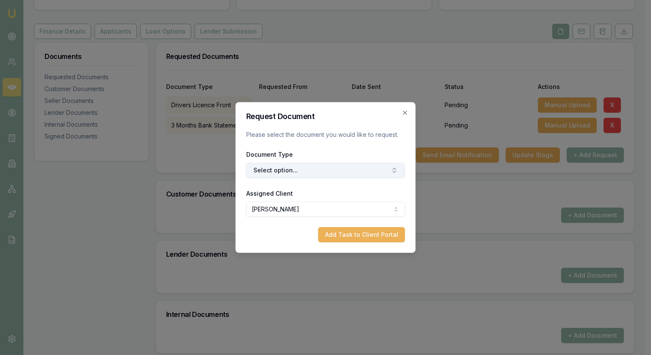
click at [327, 170] on button "Select option..." at bounding box center [325, 170] width 159 height 15
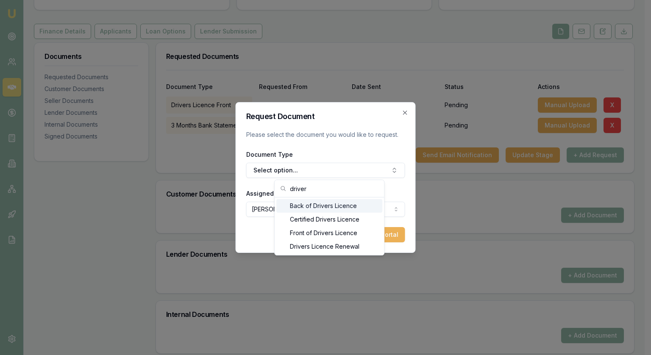
type input "driver"
click at [314, 207] on div "Back of Drivers Licence" at bounding box center [329, 206] width 106 height 14
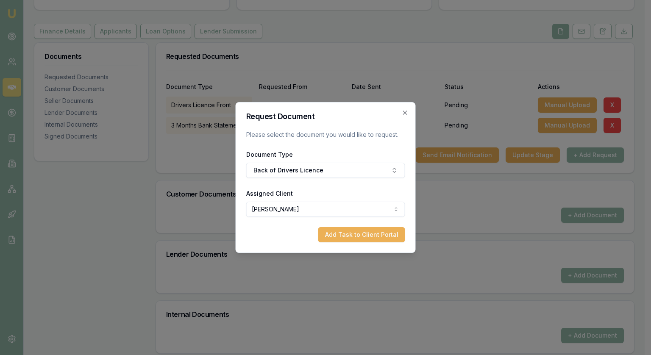
click at [380, 237] on button "Add Task to Client Portal" at bounding box center [361, 234] width 87 height 15
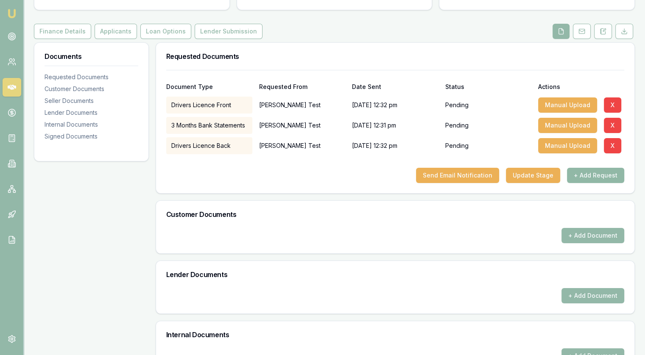
click at [590, 177] on button "+ Add Request" at bounding box center [595, 175] width 57 height 15
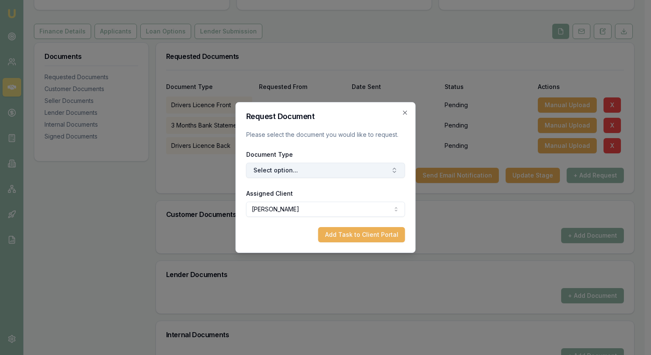
click at [302, 173] on button "Select option..." at bounding box center [325, 170] width 159 height 15
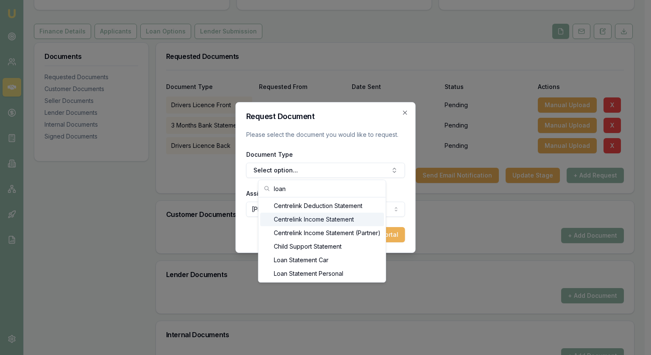
type input "loan"
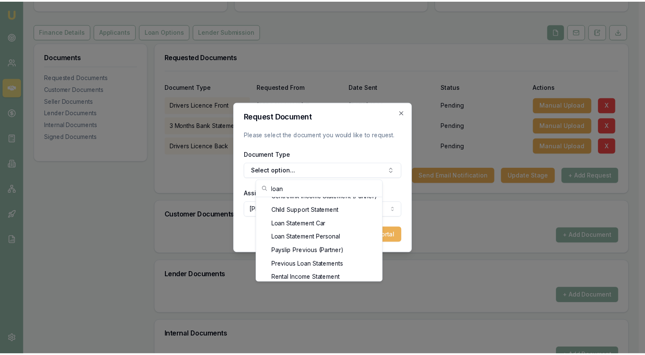
scroll to position [41, 0]
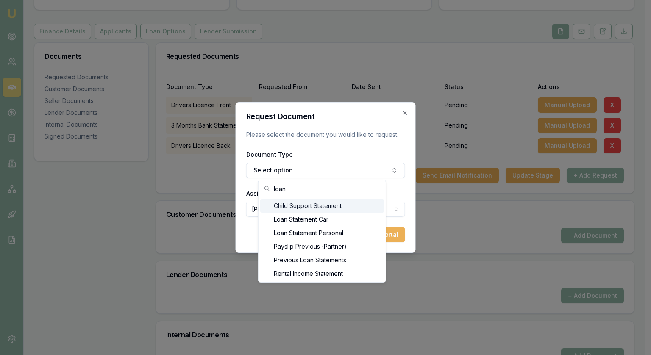
click at [402, 126] on form "Request Document Please select the document you would like to request. Document…" at bounding box center [325, 178] width 159 height 130
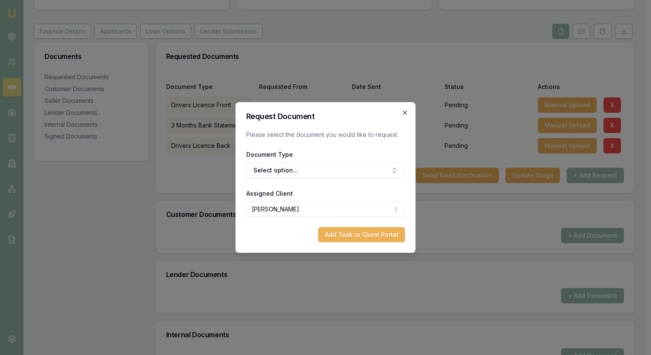
click at [405, 113] on icon "button" at bounding box center [405, 112] width 7 height 7
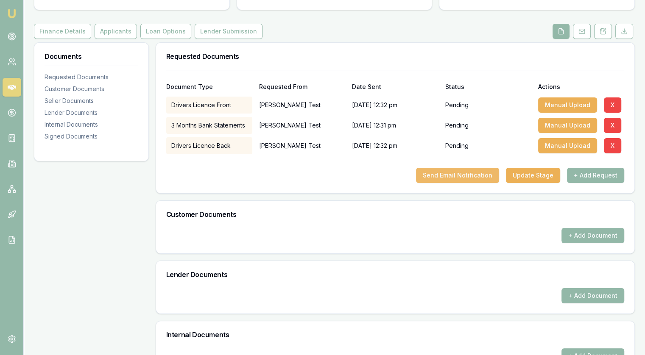
click at [463, 176] on button "Send Email Notification" at bounding box center [457, 175] width 83 height 15
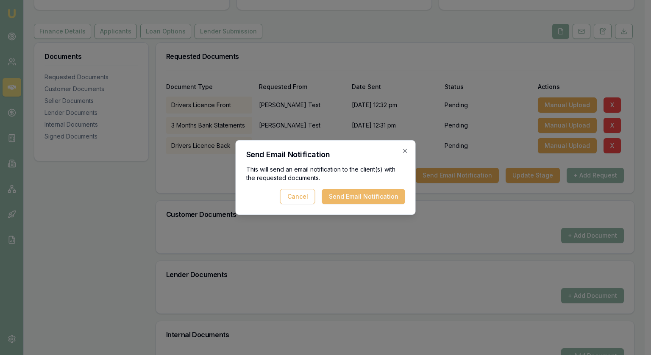
click at [372, 203] on button "Send Email Notification" at bounding box center [363, 196] width 83 height 15
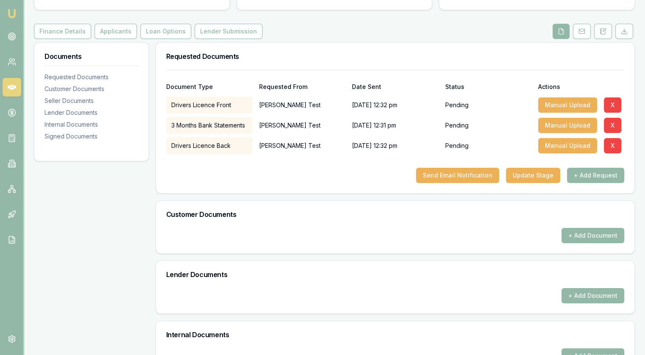
click at [317, 200] on div "Requested Documents Document Type Requested From Date Sent Status Actions Drive…" at bounding box center [395, 277] width 479 height 470
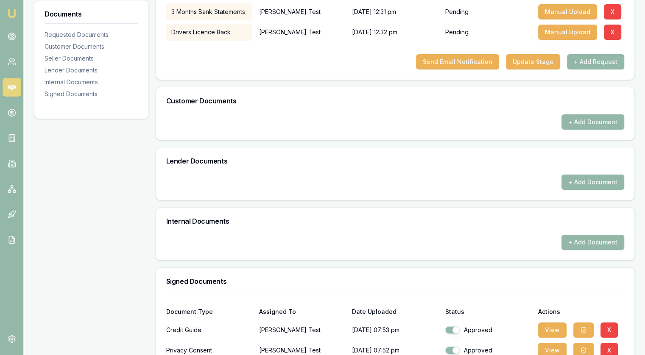
scroll to position [215, 0]
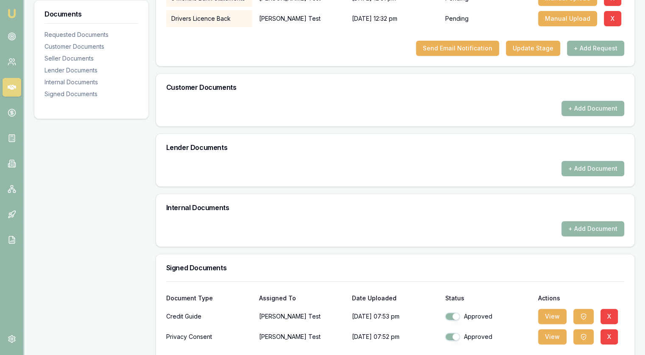
click at [415, 239] on div "+ Add Document" at bounding box center [395, 233] width 478 height 25
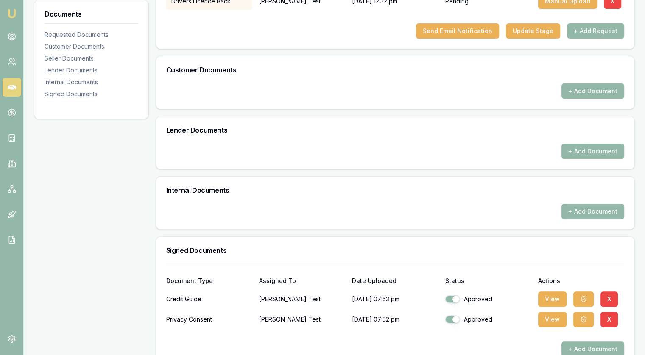
scroll to position [251, 0]
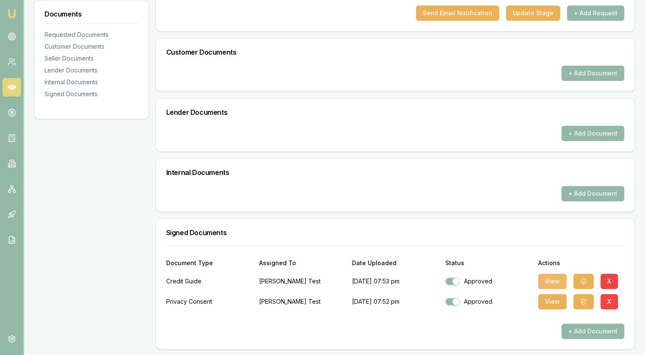
click at [550, 279] on button "View" at bounding box center [552, 281] width 28 height 15
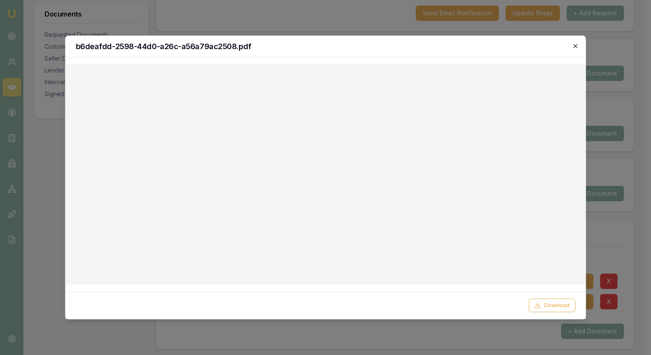
click at [575, 45] on icon "button" at bounding box center [576, 46] width 4 height 4
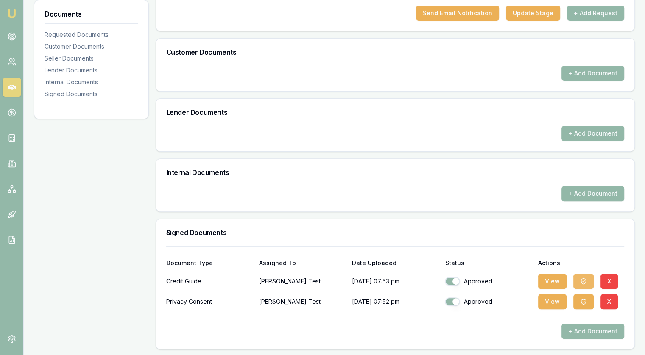
click at [581, 281] on icon "button" at bounding box center [583, 282] width 5 height 6
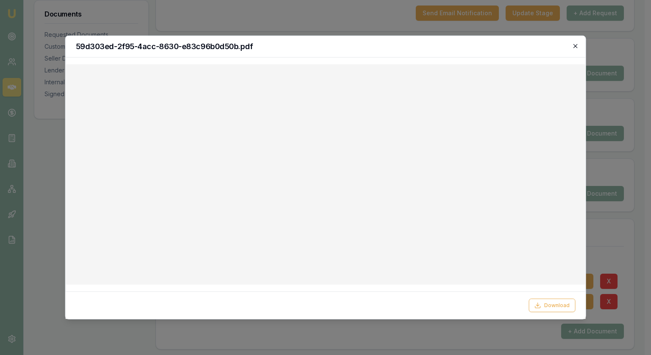
click at [575, 47] on icon "button" at bounding box center [576, 46] width 4 height 4
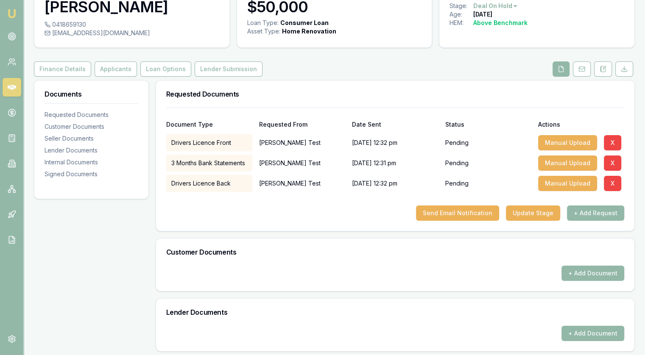
scroll to position [0, 0]
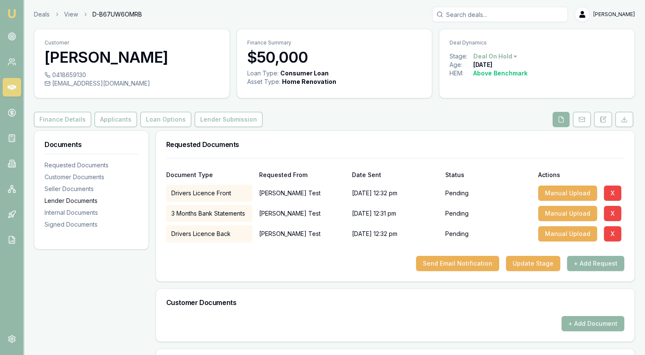
click at [73, 203] on div "Lender Documents" at bounding box center [92, 201] width 94 height 8
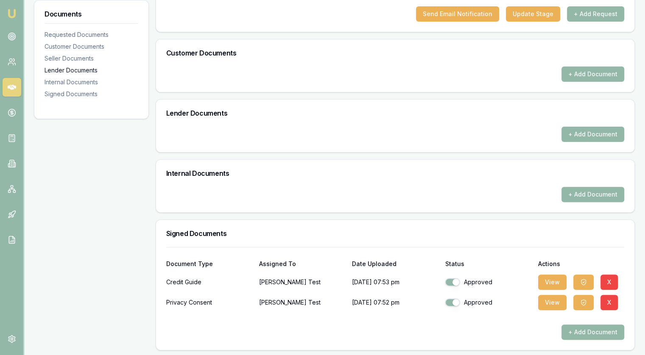
scroll to position [251, 0]
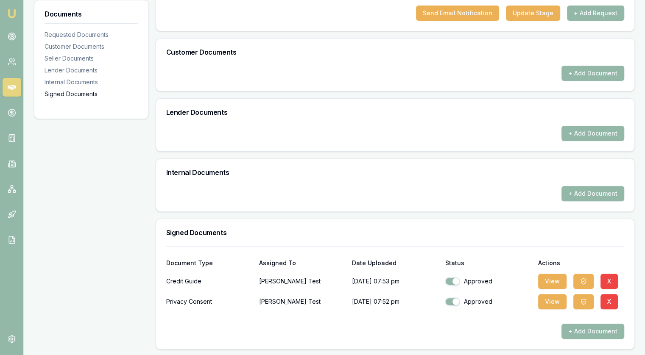
click at [60, 96] on div "Signed Documents" at bounding box center [92, 94] width 94 height 8
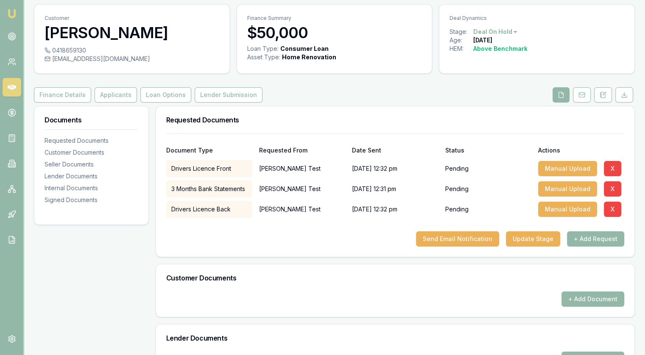
scroll to position [0, 0]
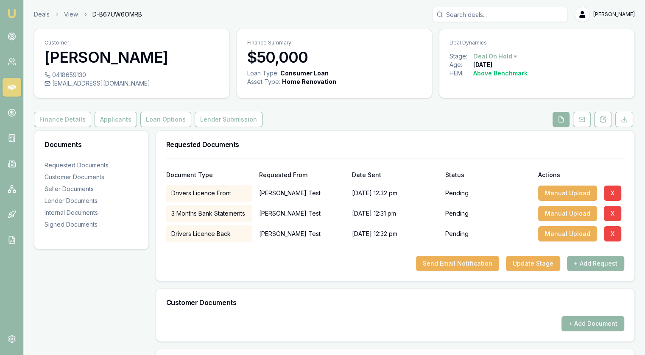
click at [7, 83] on link at bounding box center [12, 87] width 19 height 19
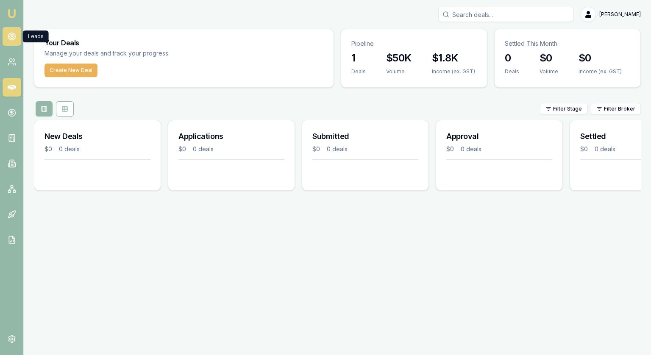
click at [10, 32] on icon at bounding box center [12, 36] width 8 height 8
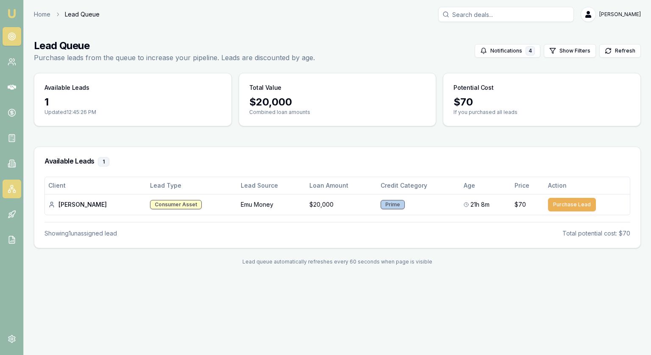
click at [11, 189] on icon at bounding box center [11, 189] width 5 height 1
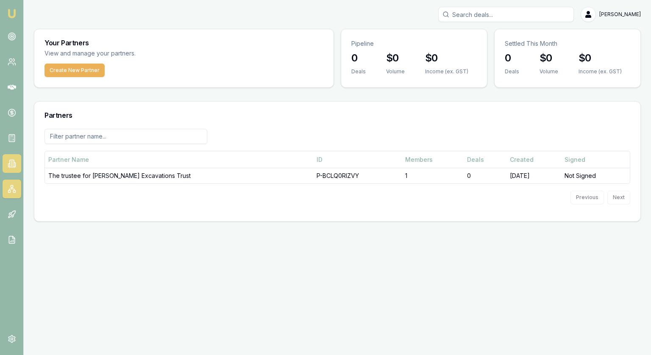
click at [10, 162] on icon at bounding box center [12, 163] width 8 height 8
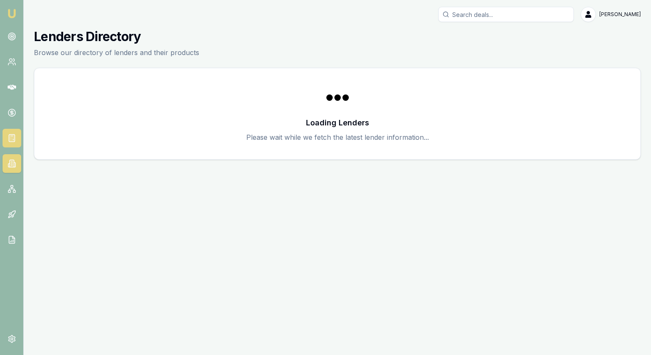
click at [14, 137] on icon at bounding box center [12, 138] width 8 height 8
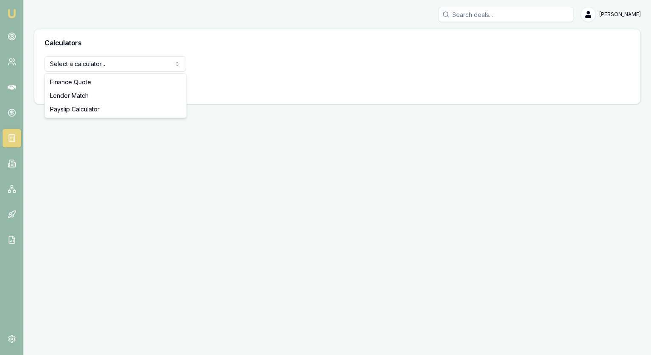
click at [80, 66] on html "[PERSON_NAME] [PERSON_NAME] Toggle Menu Calculators Select a calculator... Fina…" at bounding box center [325, 177] width 651 height 355
select select "lender-match"
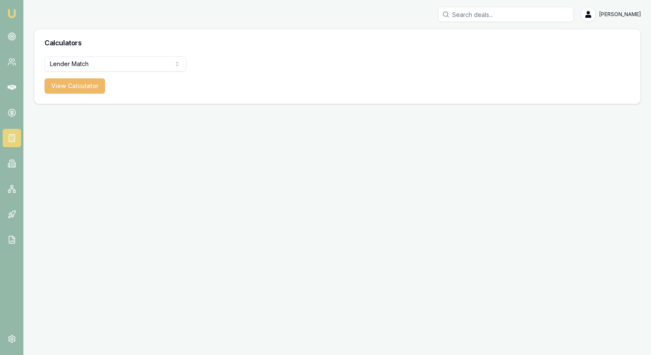
click at [75, 86] on button "View Calculator" at bounding box center [75, 85] width 61 height 15
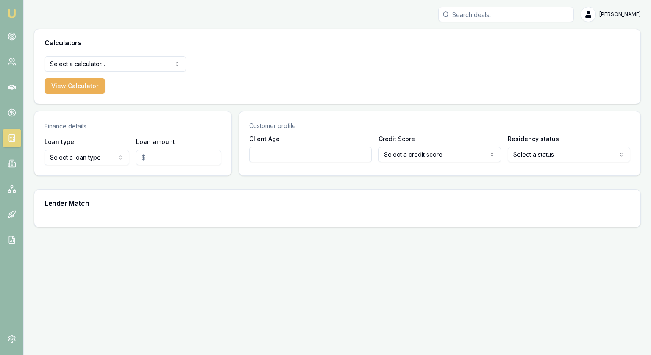
click at [100, 158] on html "[PERSON_NAME] [PERSON_NAME] Toggle Menu Calculators Select a calculator... Fina…" at bounding box center [325, 177] width 651 height 355
select select "CONSUMER_ASSET"
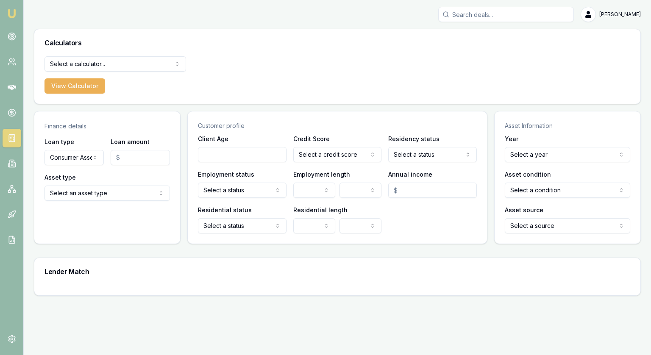
click at [153, 156] on input "Loan amount" at bounding box center [140, 157] width 59 height 15
type input "$60,000.00"
click at [113, 190] on html "[PERSON_NAME] [PERSON_NAME] Toggle Menu Calculators Select a calculator... Fina…" at bounding box center [325, 177] width 651 height 355
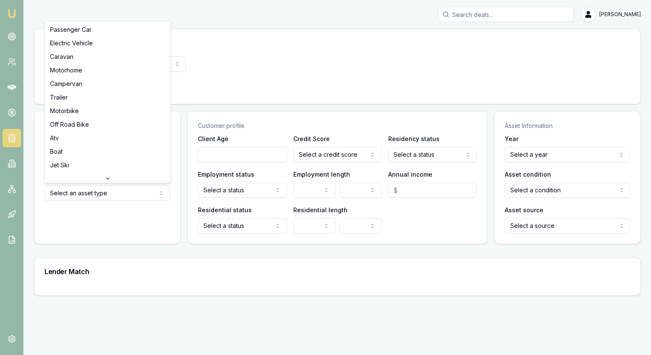
select select "BOAT"
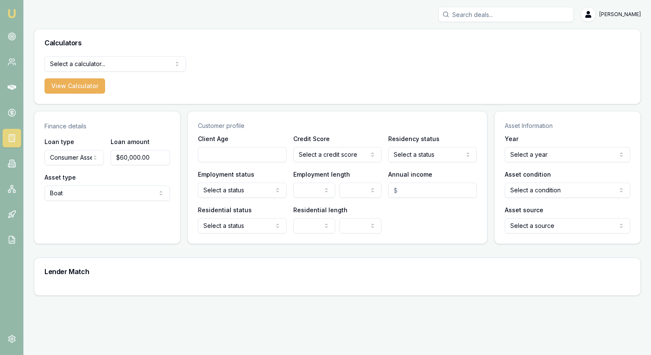
click at [227, 159] on input "Client Age" at bounding box center [242, 154] width 89 height 15
type input "35"
click at [335, 151] on html "[PERSON_NAME] [PERSON_NAME] Toggle Menu Calculators Select a calculator... Fina…" at bounding box center [325, 177] width 651 height 355
select select "EXCELLENT"
click at [408, 155] on html "[PERSON_NAME] [PERSON_NAME] Toggle Menu Calculators Select a calculator... Fina…" at bounding box center [325, 177] width 651 height 355
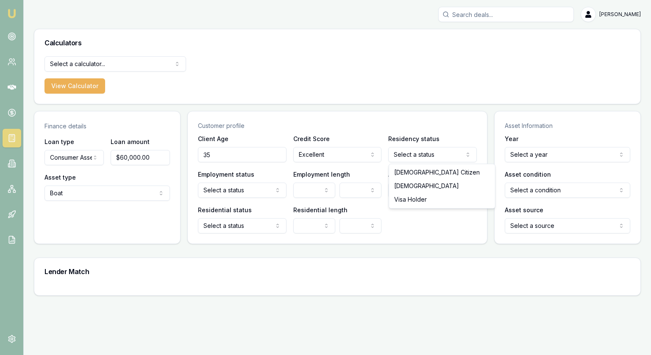
select select "[DEMOGRAPHIC_DATA]"
click at [244, 188] on html "[PERSON_NAME] [PERSON_NAME] Toggle Menu Calculators Select a calculator... Fina…" at bounding box center [325, 177] width 651 height 355
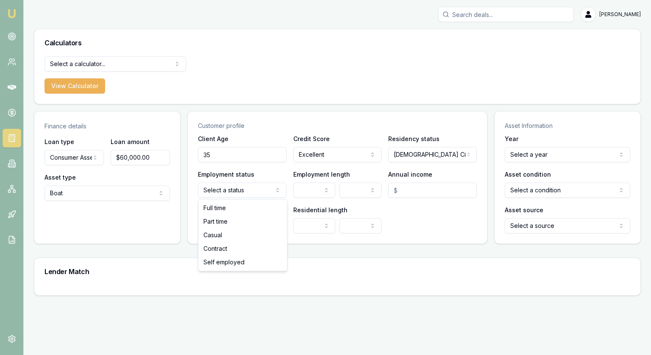
select select "FULL_TIME"
click at [312, 196] on html "[PERSON_NAME] [PERSON_NAME] Toggle Menu Calculators Select a calculator... Fina…" at bounding box center [325, 177] width 651 height 355
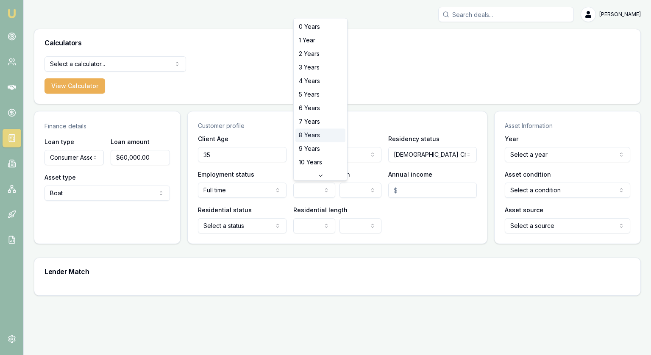
select select "8"
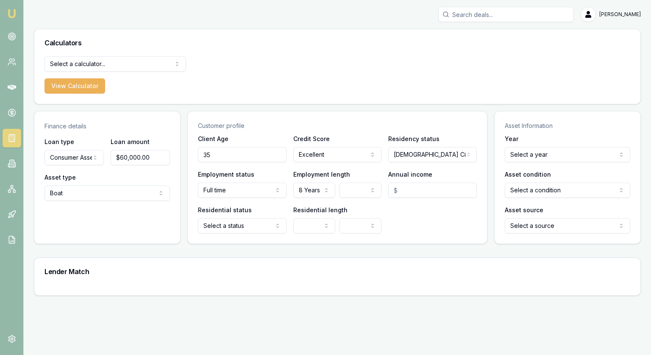
click at [406, 191] on input "Annual income" at bounding box center [432, 190] width 89 height 15
type input "$120,000.00"
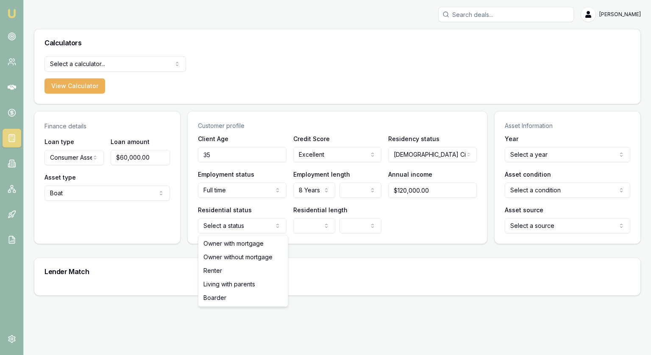
click at [257, 226] on html "[PERSON_NAME] [PERSON_NAME] Toggle Menu Calculators Select a calculator... Fina…" at bounding box center [325, 177] width 651 height 355
select select "OWNER_WITH_MORTGAGE"
drag, startPoint x: 225, startPoint y: 245, endPoint x: 244, endPoint y: 243, distance: 19.5
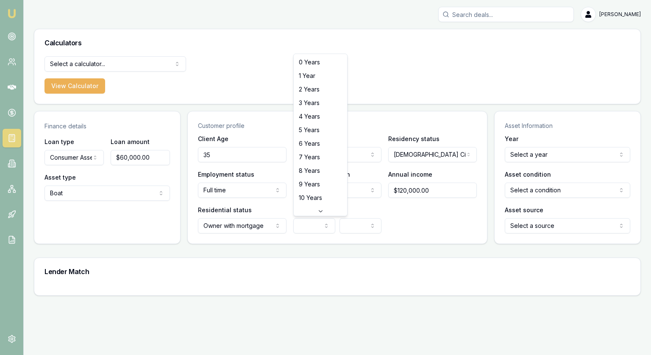
click at [313, 224] on html "[PERSON_NAME] [PERSON_NAME] Toggle Menu Calculators Select a calculator... Fina…" at bounding box center [325, 177] width 651 height 355
click at [294, 142] on div "0 Years 1 Year 2 Years 3 Years 4 Years 5 Years 6 Years 7 Years 8 Years 9 Years …" at bounding box center [320, 130] width 53 height 152
select select "6"
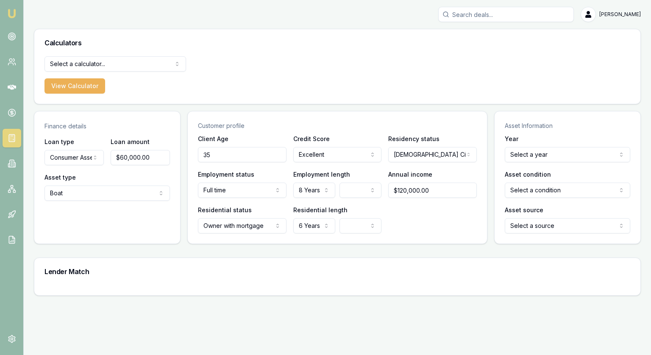
click at [529, 157] on html "[PERSON_NAME] [PERSON_NAME] Toggle Menu Calculators Select a calculator... Fina…" at bounding box center [325, 177] width 651 height 355
click at [529, 149] on html "[PERSON_NAME] [PERSON_NAME] Toggle Menu Calculators Select a calculator... Fina…" at bounding box center [325, 177] width 651 height 355
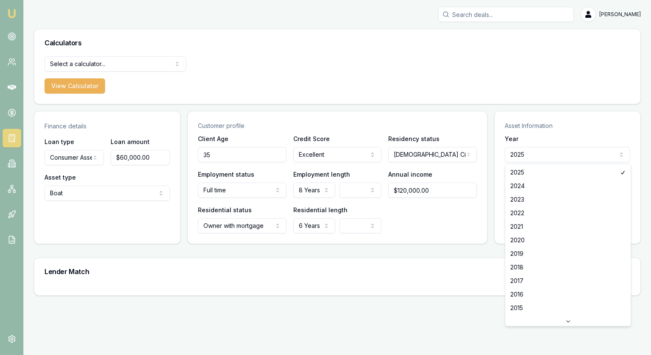
select select "2023"
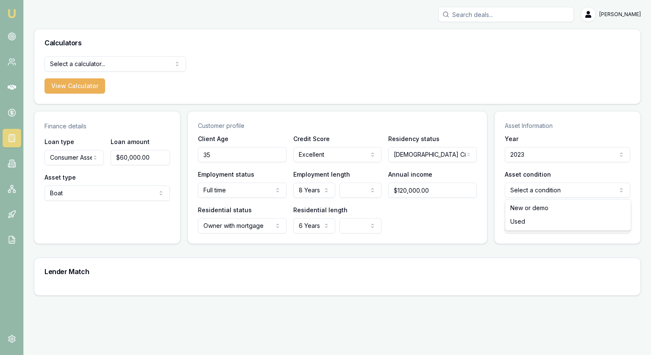
click at [535, 192] on html "[PERSON_NAME] [PERSON_NAME] Toggle Menu Calculators Select a calculator... Fina…" at bounding box center [325, 177] width 651 height 355
select select "USED"
click at [533, 229] on html "[PERSON_NAME] [PERSON_NAME] Toggle Menu Calculators Select a calculator... Fina…" at bounding box center [325, 177] width 651 height 355
select select "PRIVATE"
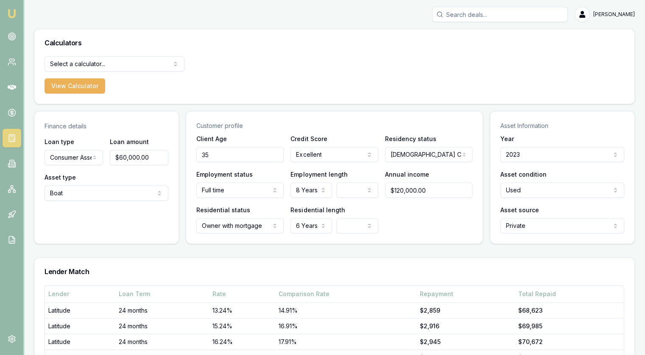
click at [314, 256] on main "Finance details Loan type Consumer Asset Consumer Loan Consumer Asset Commercia…" at bounding box center [334, 304] width 601 height 387
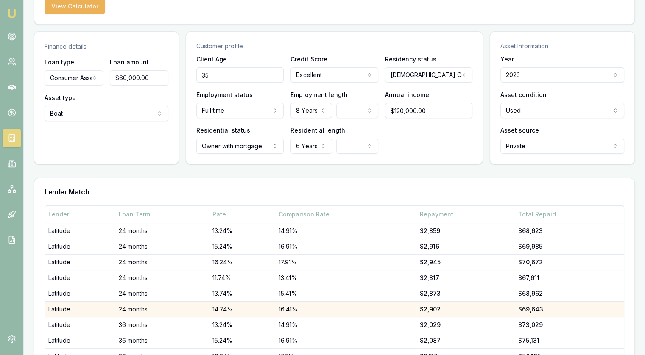
scroll to position [148, 0]
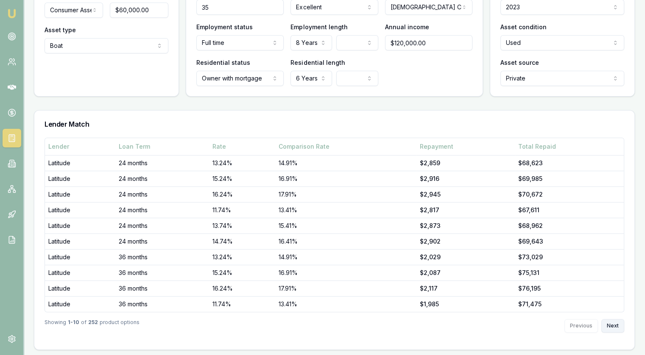
click at [614, 322] on button "Next" at bounding box center [612, 326] width 23 height 14
click at [614, 324] on button "Next" at bounding box center [612, 326] width 23 height 14
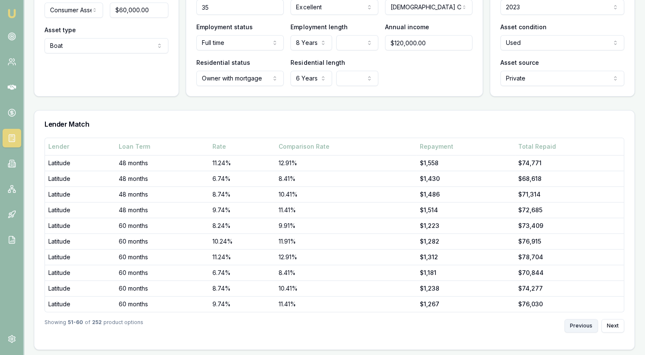
click at [575, 325] on button "Previous" at bounding box center [581, 326] width 34 height 14
click at [612, 325] on button "Next" at bounding box center [612, 326] width 23 height 14
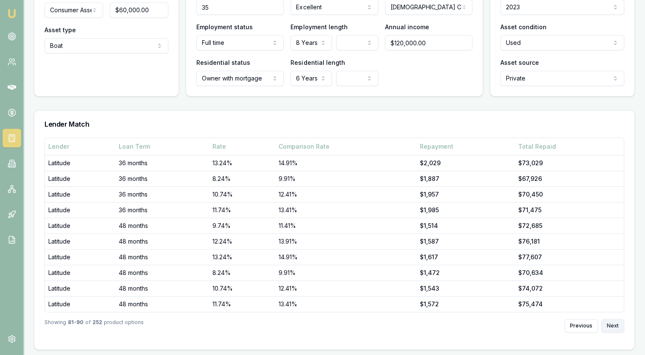
click at [612, 325] on button "Next" at bounding box center [612, 326] width 23 height 14
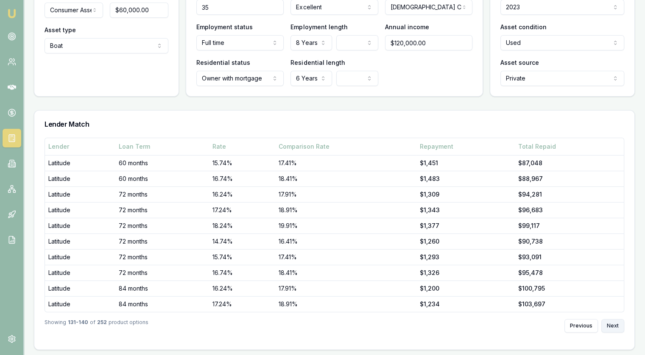
click at [612, 325] on button "Next" at bounding box center [612, 326] width 23 height 14
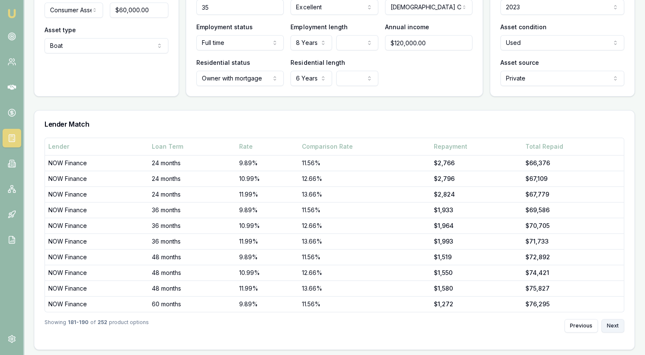
click at [612, 325] on button "Next" at bounding box center [612, 326] width 23 height 14
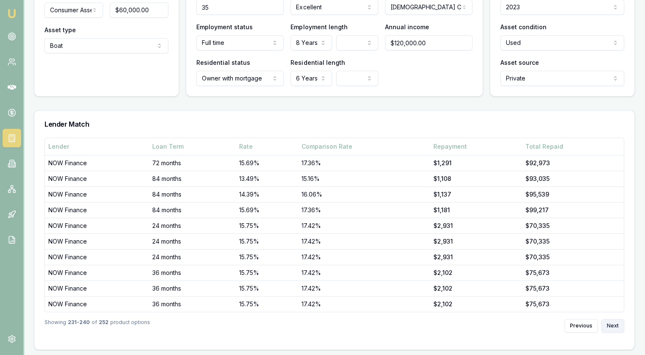
click at [612, 325] on button "Next" at bounding box center [612, 326] width 23 height 14
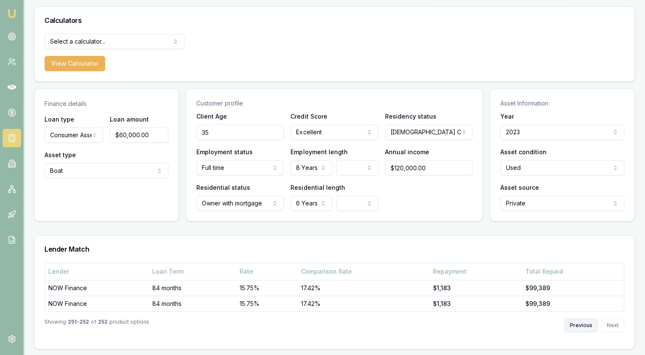
click at [584, 323] on button "Previous" at bounding box center [581, 326] width 34 height 14
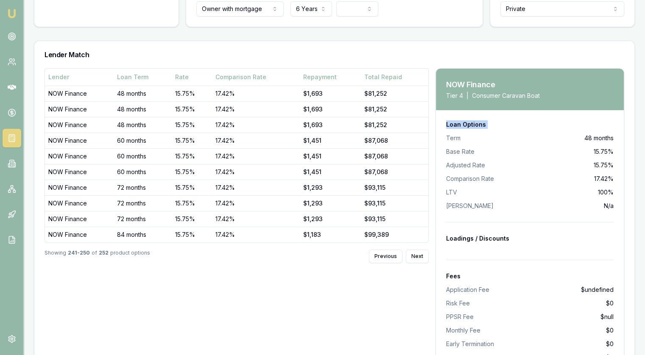
scroll to position [192, 0]
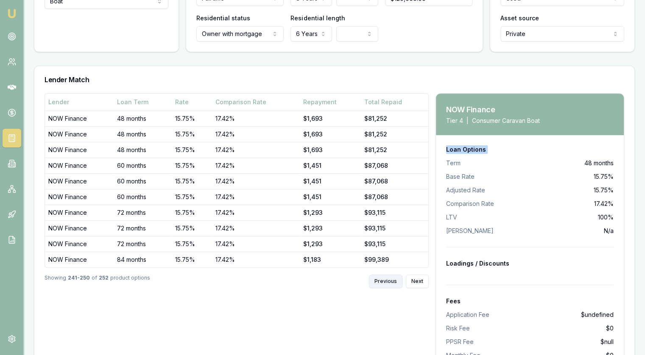
click at [385, 276] on button "Previous" at bounding box center [386, 282] width 34 height 14
click at [385, 279] on button "Previous" at bounding box center [386, 282] width 34 height 14
click at [383, 279] on button "Previous" at bounding box center [386, 282] width 34 height 14
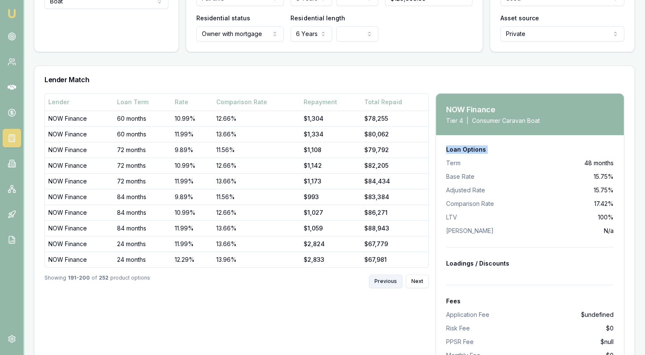
click at [383, 279] on button "Previous" at bounding box center [386, 282] width 34 height 14
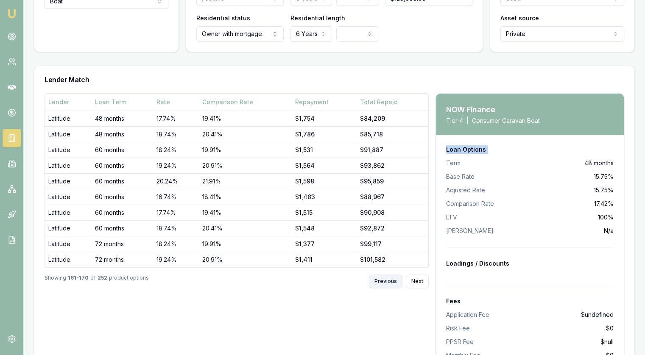
click at [383, 279] on button "Previous" at bounding box center [386, 282] width 34 height 14
click at [379, 279] on button "Previous" at bounding box center [386, 282] width 34 height 14
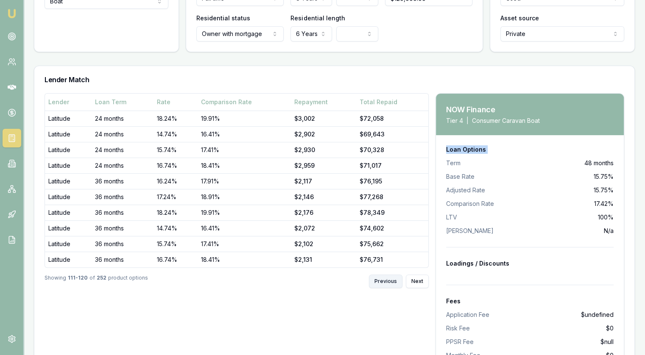
click at [379, 279] on button "Previous" at bounding box center [386, 282] width 34 height 14
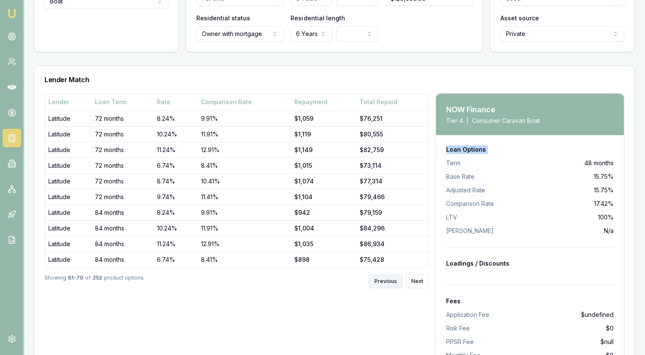
click at [379, 279] on button "Previous" at bounding box center [386, 282] width 34 height 14
click at [417, 276] on button "Next" at bounding box center [417, 282] width 23 height 14
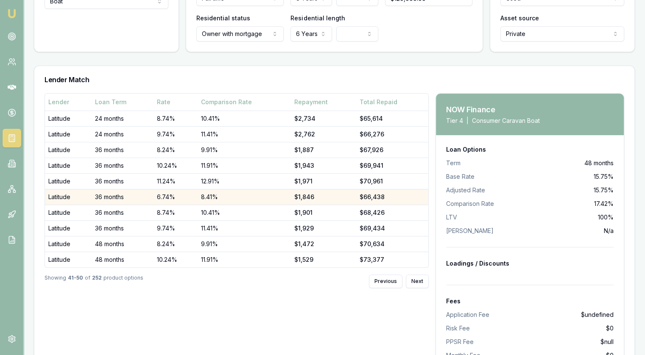
click at [282, 195] on td "8.41%" at bounding box center [244, 197] width 93 height 16
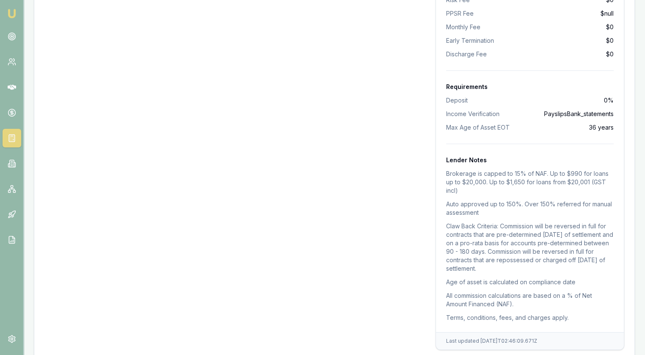
scroll to position [532, 0]
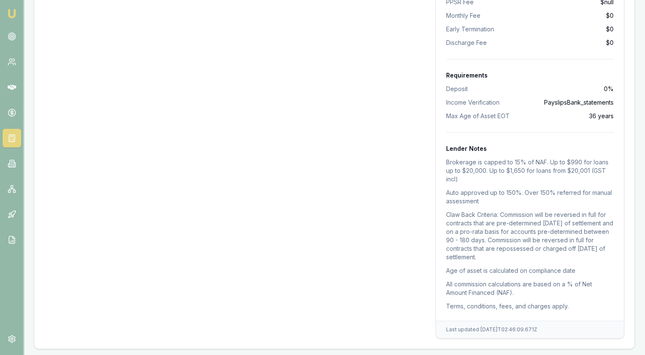
click at [623, 187] on div "Loan Options Term 36 months Base Rate 6.74% Adjusted Rate 6.74% Comparison Rate…" at bounding box center [530, 58] width 188 height 526
click at [633, 236] on div "Lender Loan Term Rate Comparison Rate Repayment Total Repaid Latitude 24 months…" at bounding box center [334, 51] width 600 height 596
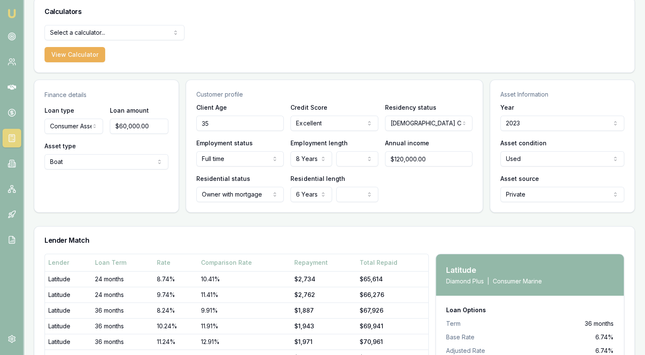
scroll to position [0, 0]
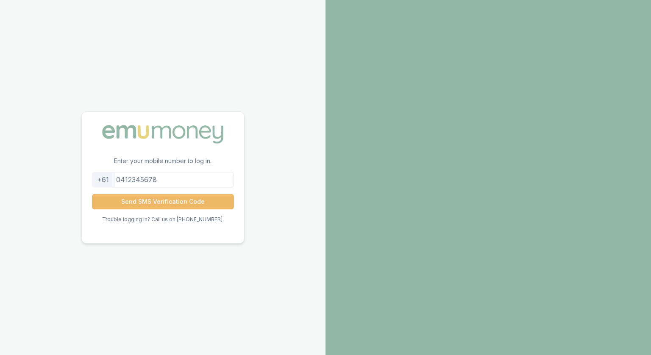
click at [139, 205] on button "Send SMS Verification Code" at bounding box center [163, 201] width 142 height 15
click at [165, 201] on button "Send SMS Verification Code" at bounding box center [163, 201] width 142 height 15
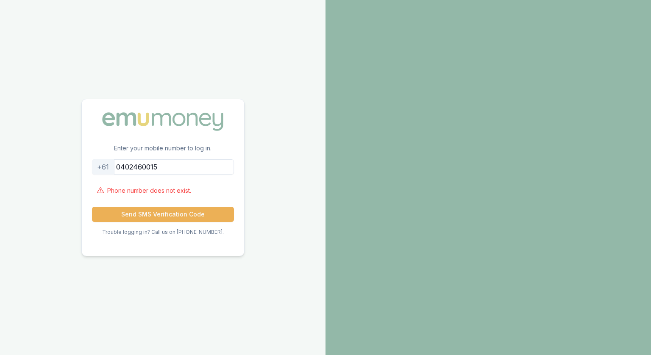
click at [128, 166] on input "0402460015" at bounding box center [163, 166] width 142 height 15
type input "402460015"
click at [151, 211] on button "Send SMS Verification Code" at bounding box center [163, 214] width 142 height 15
